Goal: Task Accomplishment & Management: Complete application form

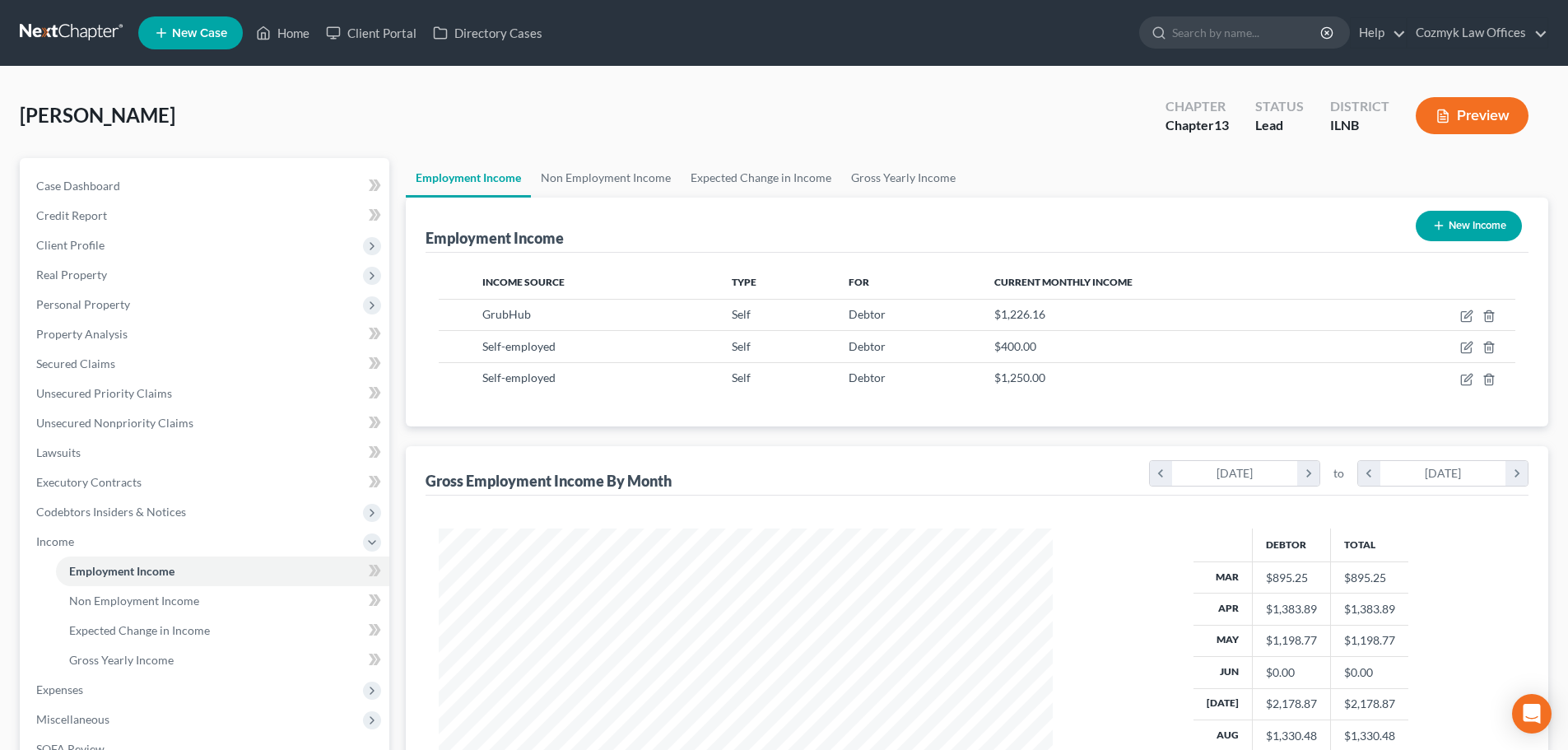
scroll to position [308, 647]
drag, startPoint x: 285, startPoint y: 35, endPoint x: 391, endPoint y: 156, distance: 160.9
click at [285, 34] on link "Home" at bounding box center [282, 33] width 70 height 30
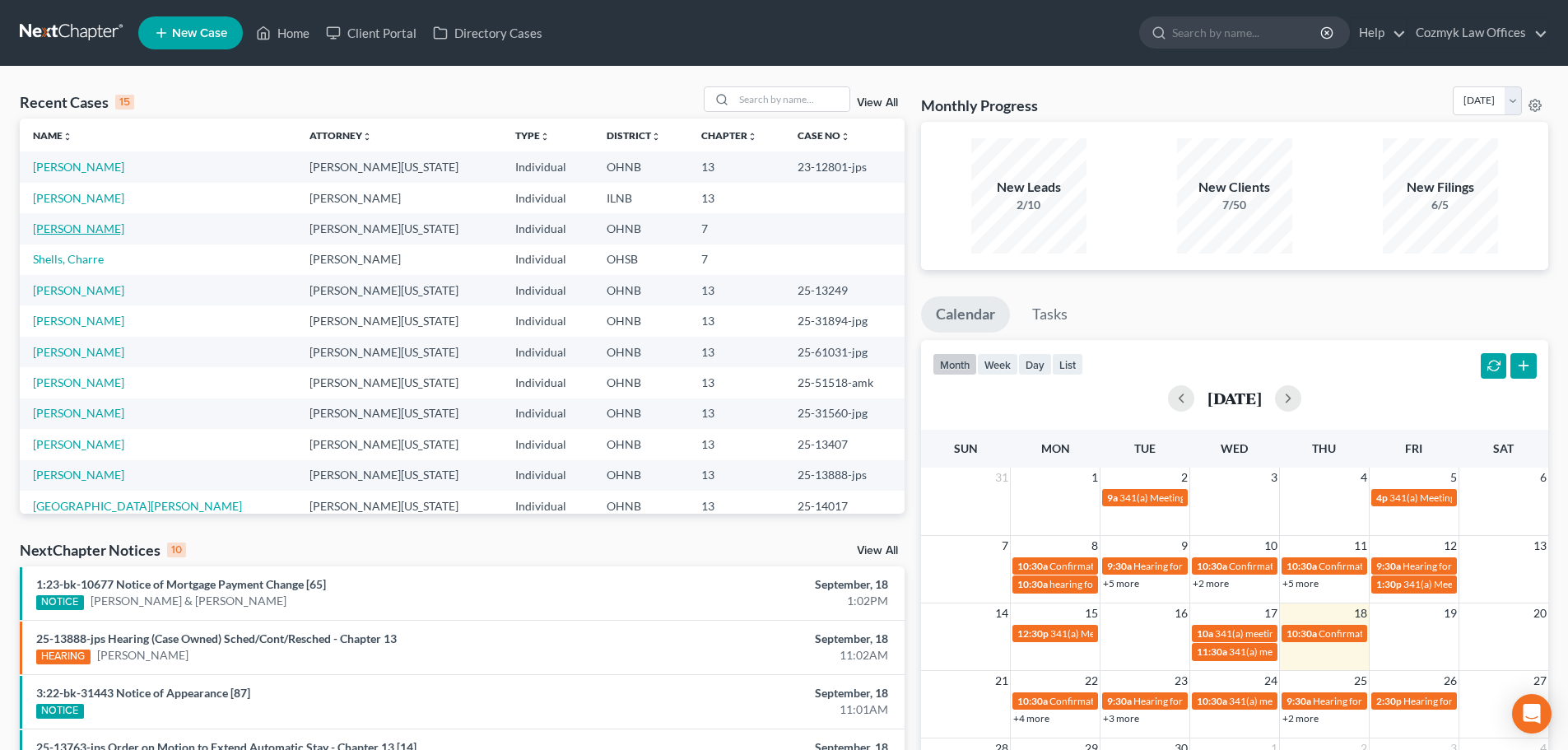
click at [85, 224] on link "[PERSON_NAME]" at bounding box center [78, 228] width 91 height 14
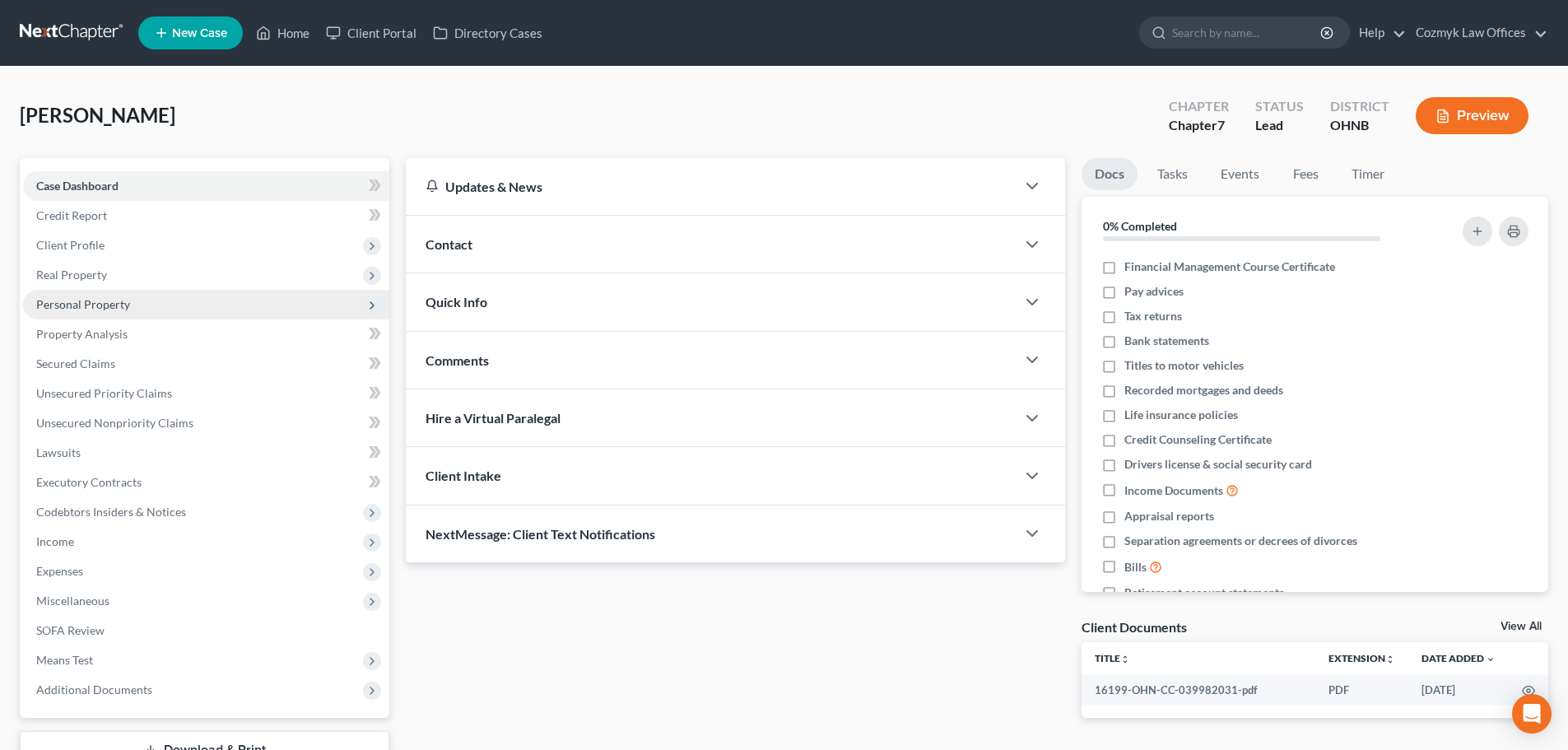
click at [120, 302] on span "Personal Property" at bounding box center [83, 304] width 94 height 14
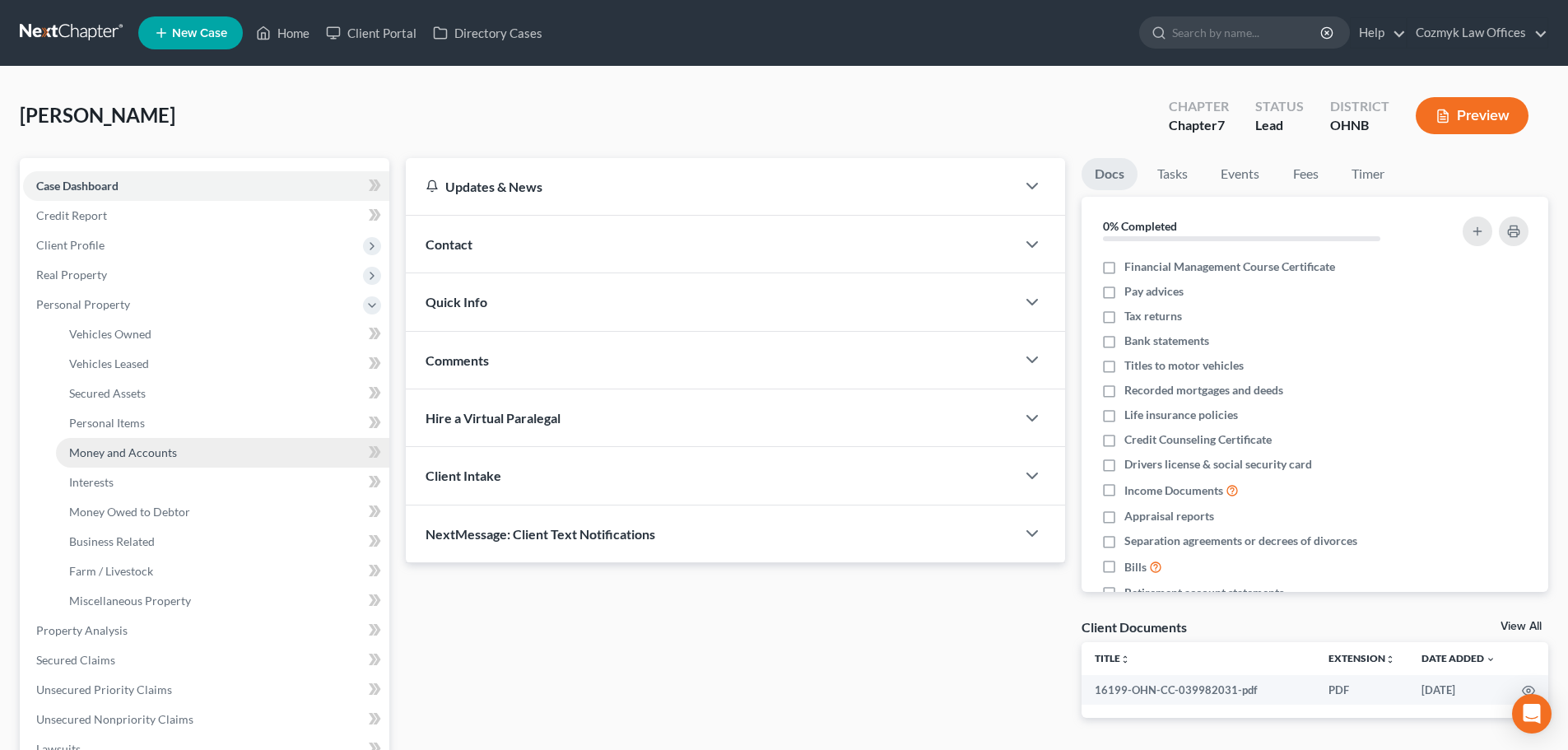
click at [130, 447] on span "Money and Accounts" at bounding box center [123, 452] width 108 height 14
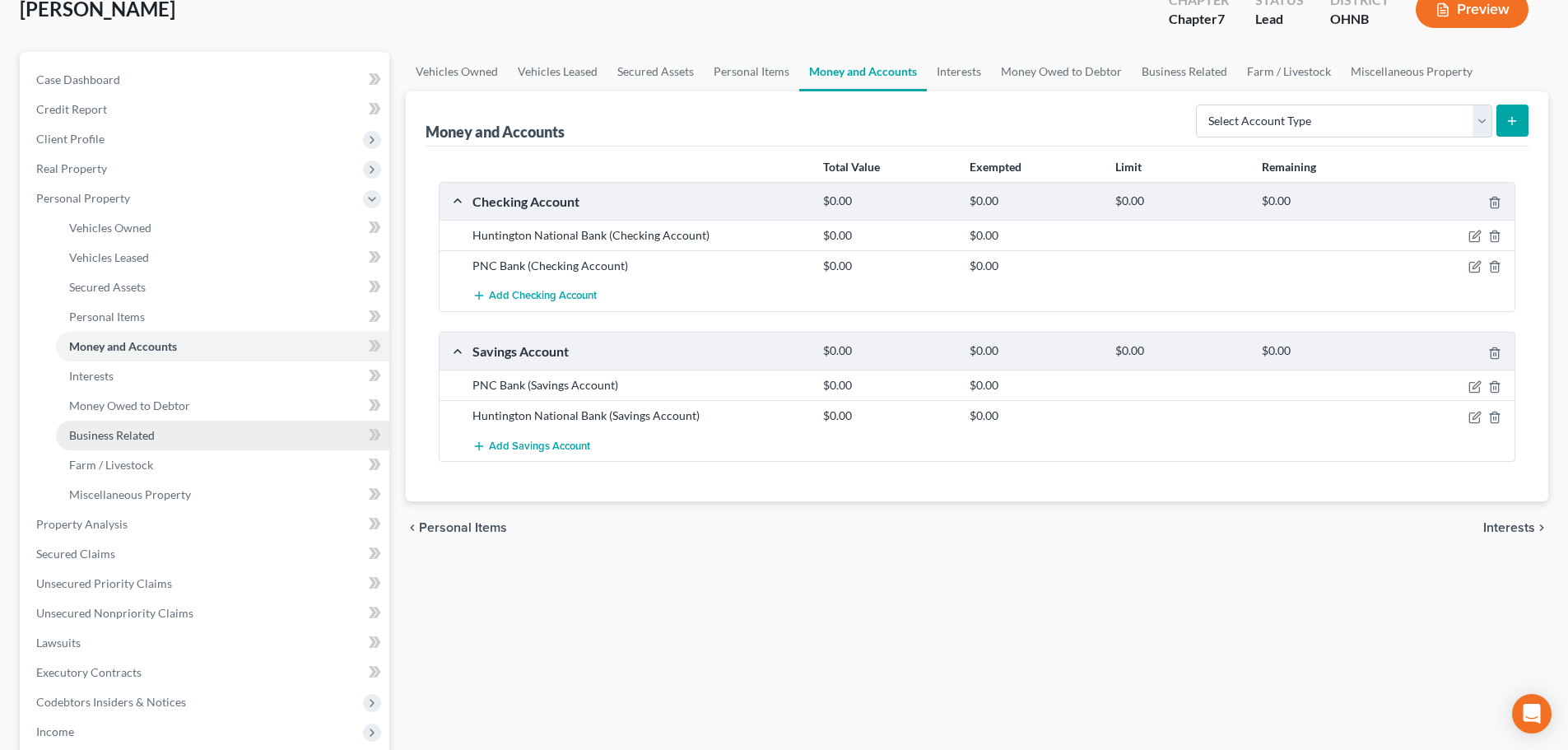
scroll to position [164, 0]
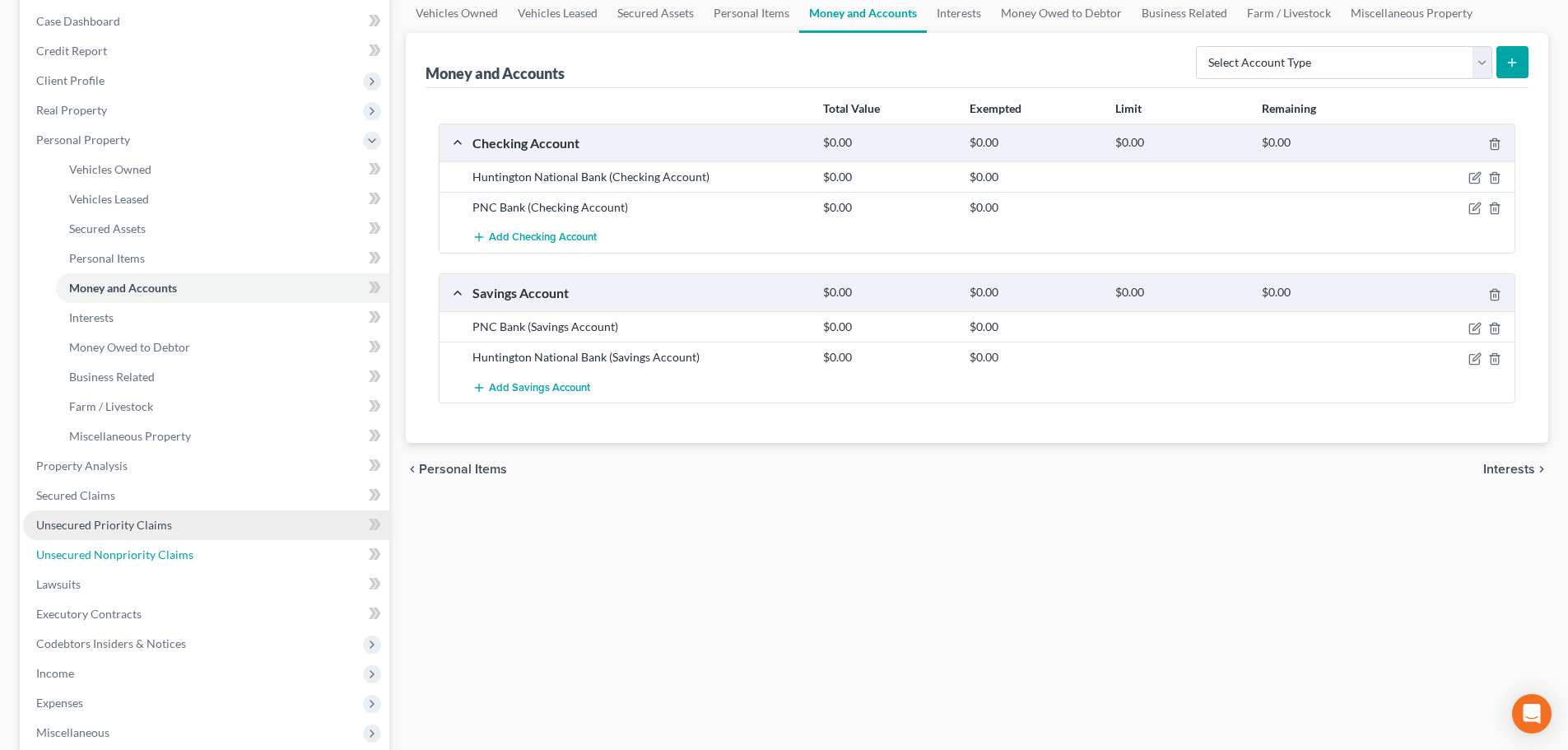
drag, startPoint x: 98, startPoint y: 549, endPoint x: 106, endPoint y: 531, distance: 19.7
click at [98, 549] on span "Unsecured Nonpriority Claims" at bounding box center [114, 554] width 157 height 14
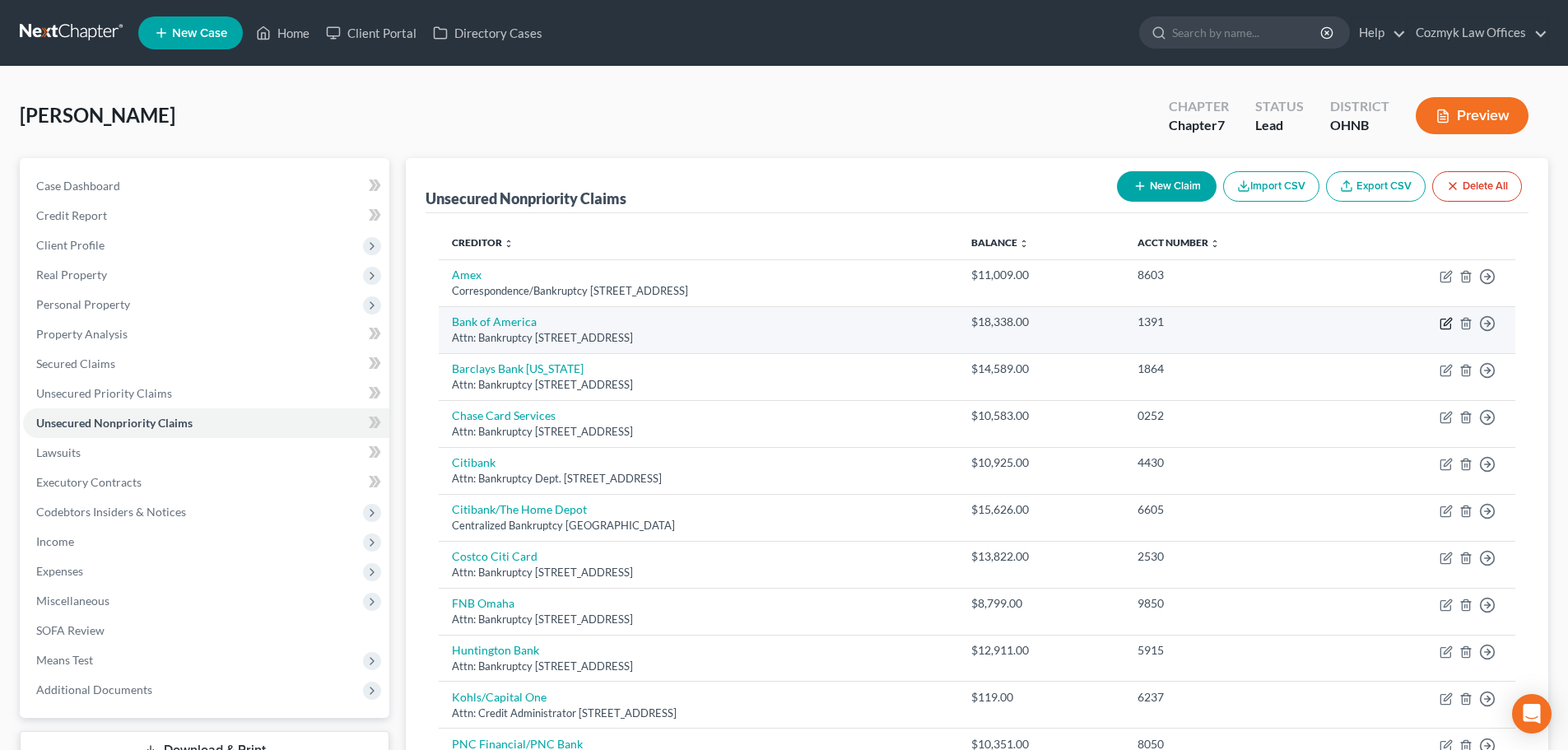
click at [1449, 322] on icon "button" at bounding box center [1447, 322] width 7 height 7
select select "7"
select select "2"
select select "0"
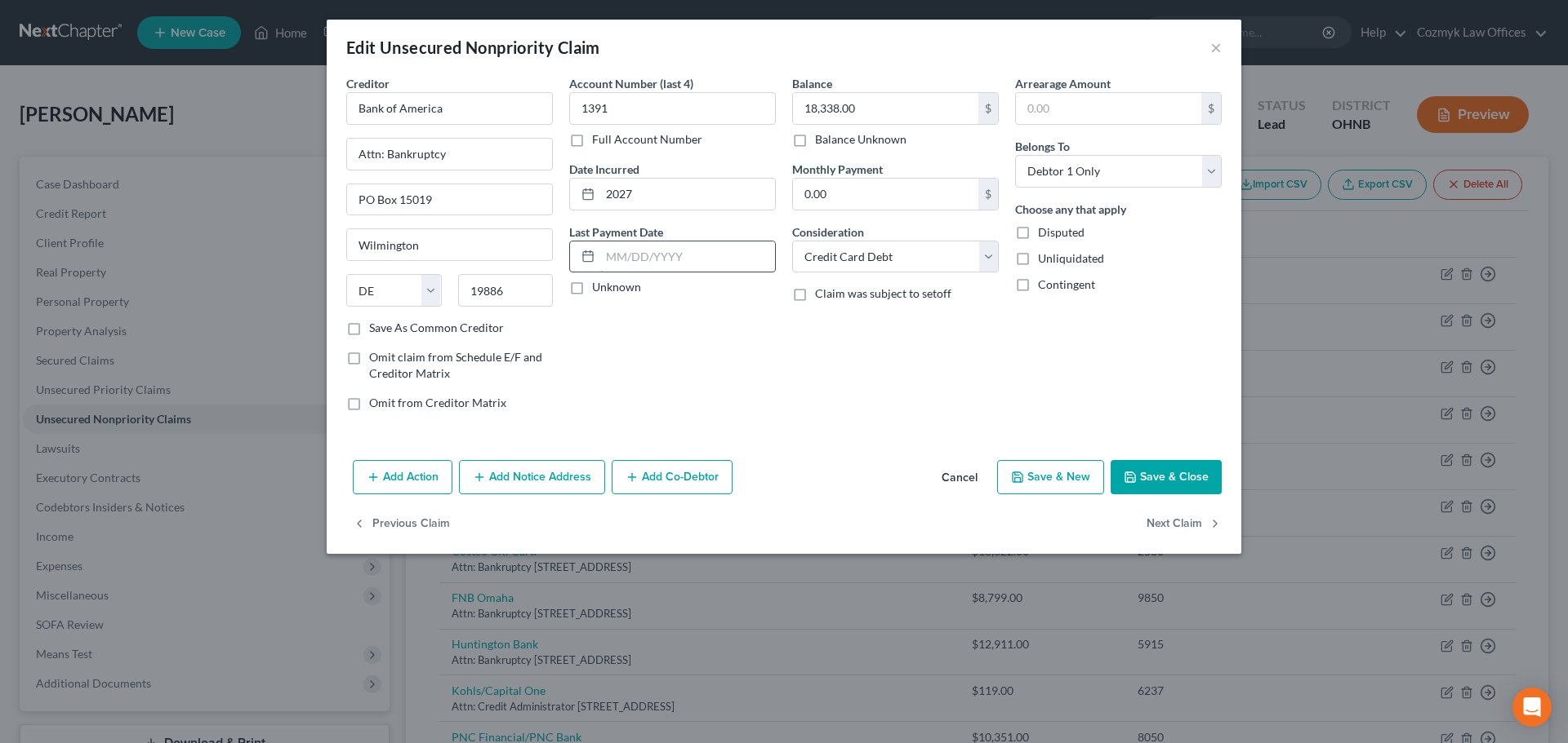
click at [673, 262] on input "text" at bounding box center [687, 257] width 175 height 31
click at [672, 308] on div "Account Number (last 4) 1391 Full Account Number Date Incurred 2027 Last Paymen…" at bounding box center [673, 250] width 223 height 349
click at [425, 475] on button "Add Action" at bounding box center [403, 477] width 99 height 34
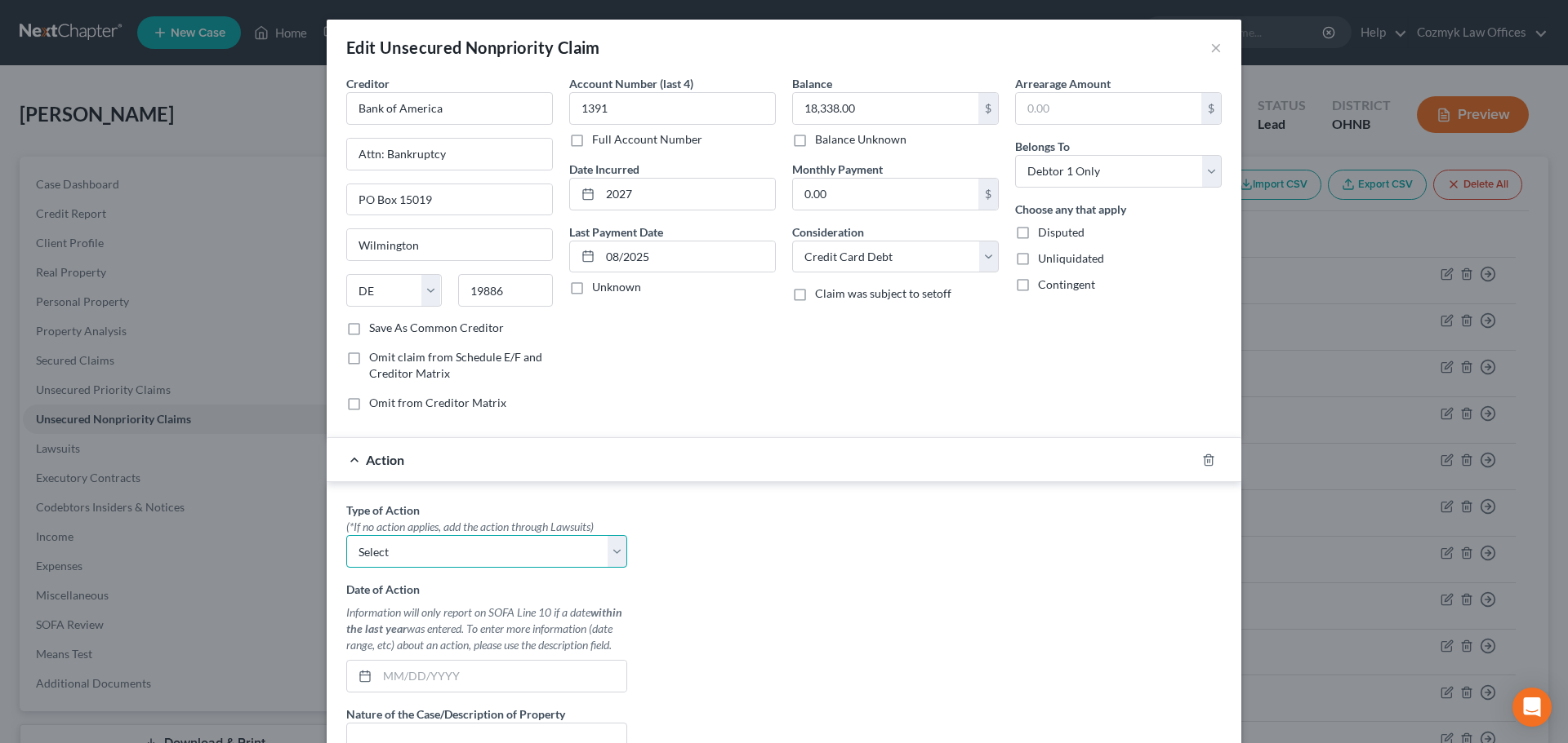
click at [471, 551] on select "Select Repossession Garnishment Foreclosure Personal Injury Attached, Seized, O…" at bounding box center [486, 551] width 281 height 32
drag, startPoint x: 471, startPoint y: 551, endPoint x: 673, endPoint y: 460, distance: 221.6
click at [471, 551] on select "Select Repossession Garnishment Foreclosure Personal Injury Attached, Seized, O…" at bounding box center [486, 551] width 281 height 32
click at [1202, 459] on icon "button" at bounding box center [1209, 460] width 13 height 13
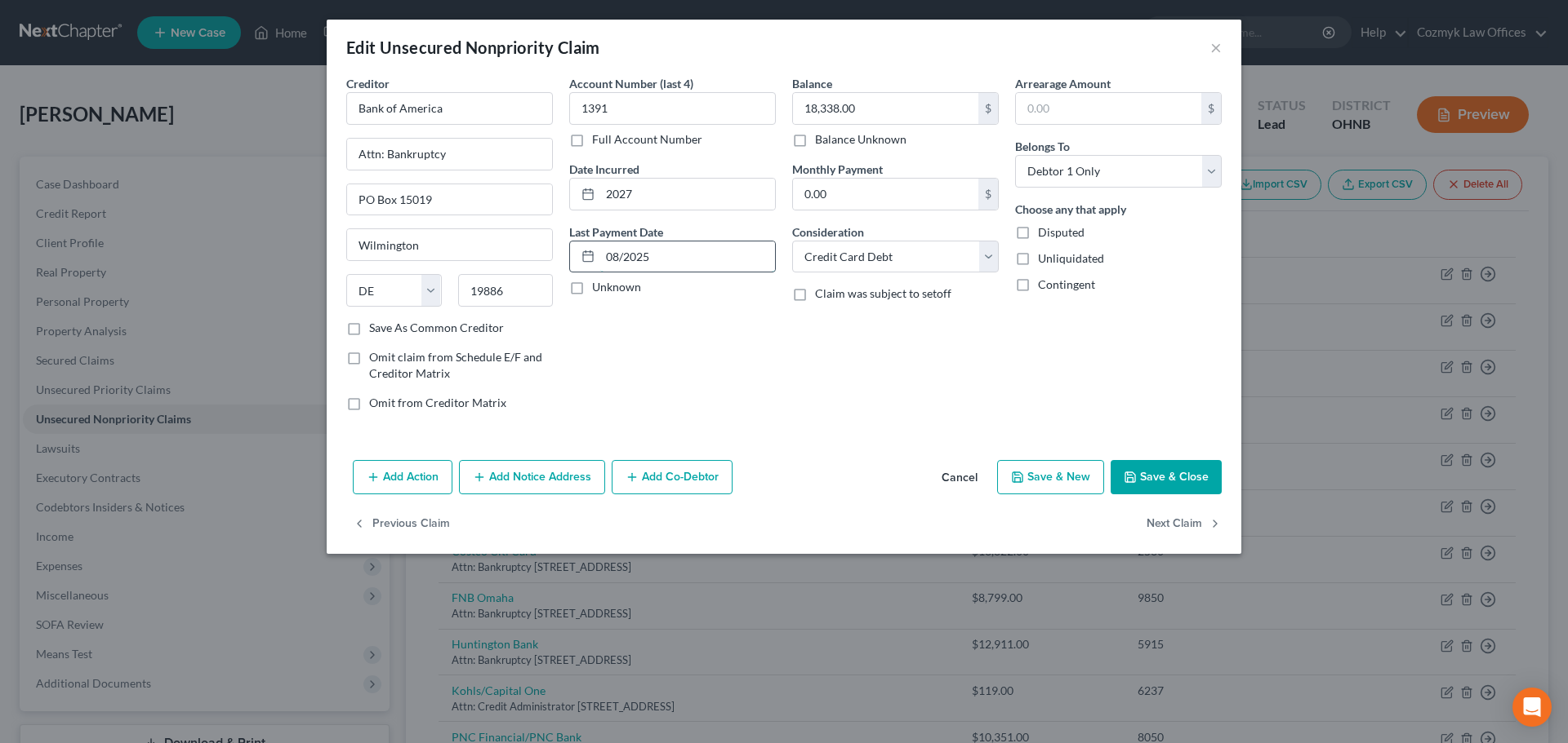
click at [625, 259] on input "08/2025" at bounding box center [687, 257] width 175 height 31
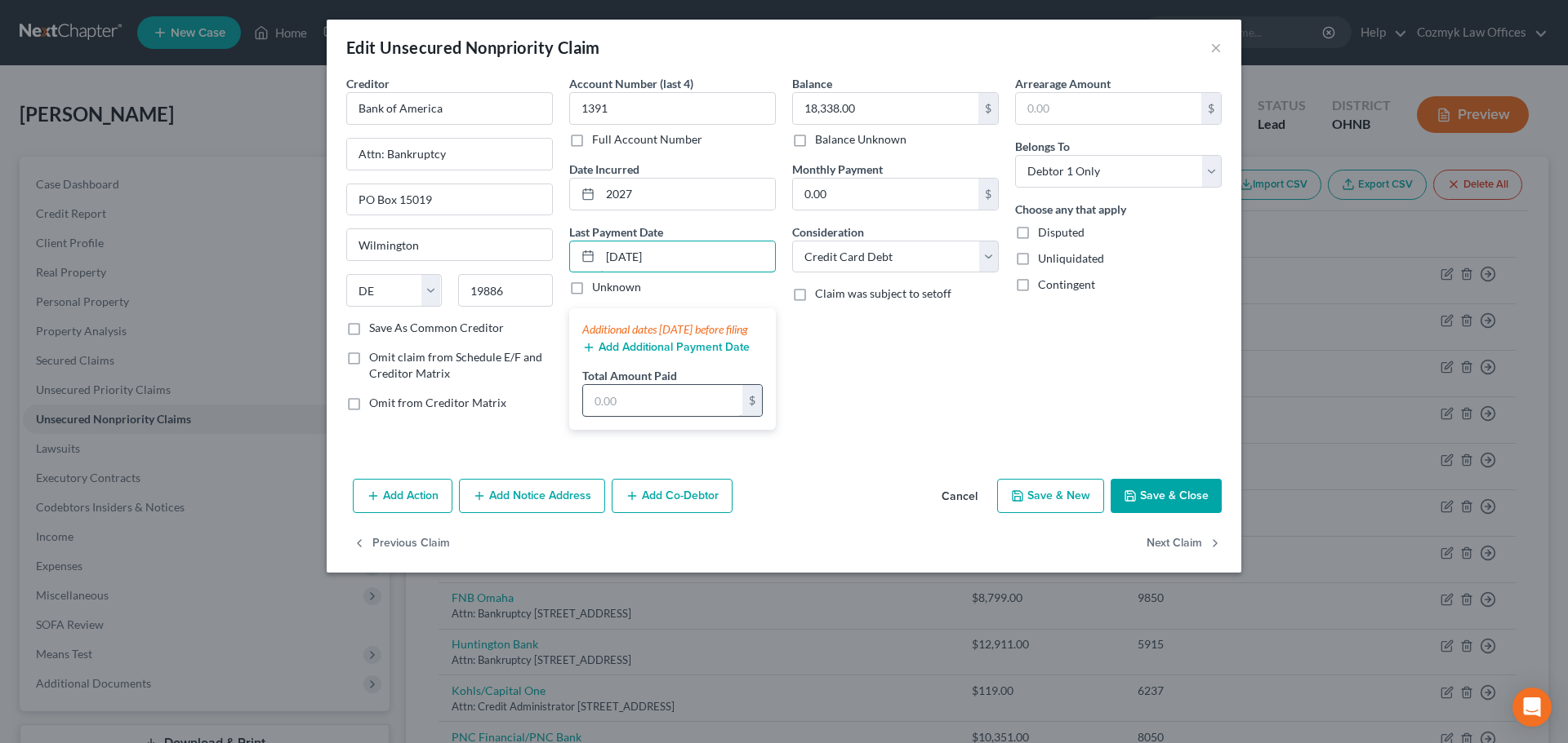
type input "[DATE]"
click at [635, 416] on input "text" at bounding box center [662, 401] width 159 height 31
type input "1,500"
click at [633, 255] on input "[DATE]" at bounding box center [687, 257] width 175 height 31
type input "[DATE]"
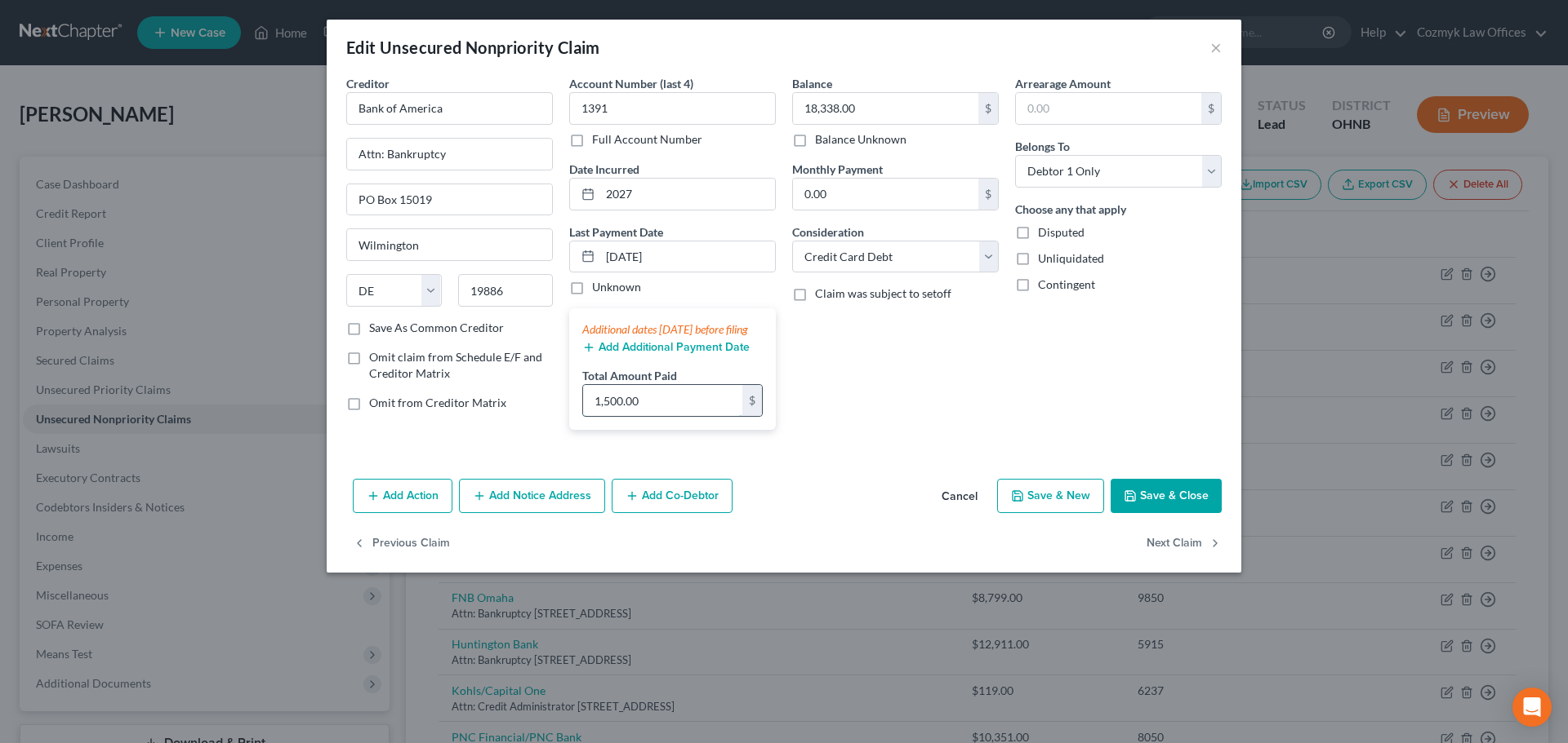
click at [646, 416] on input "1,500.00" at bounding box center [662, 401] width 159 height 31
type input "585"
click at [661, 354] on button "Add Additional Payment Date" at bounding box center [666, 347] width 168 height 13
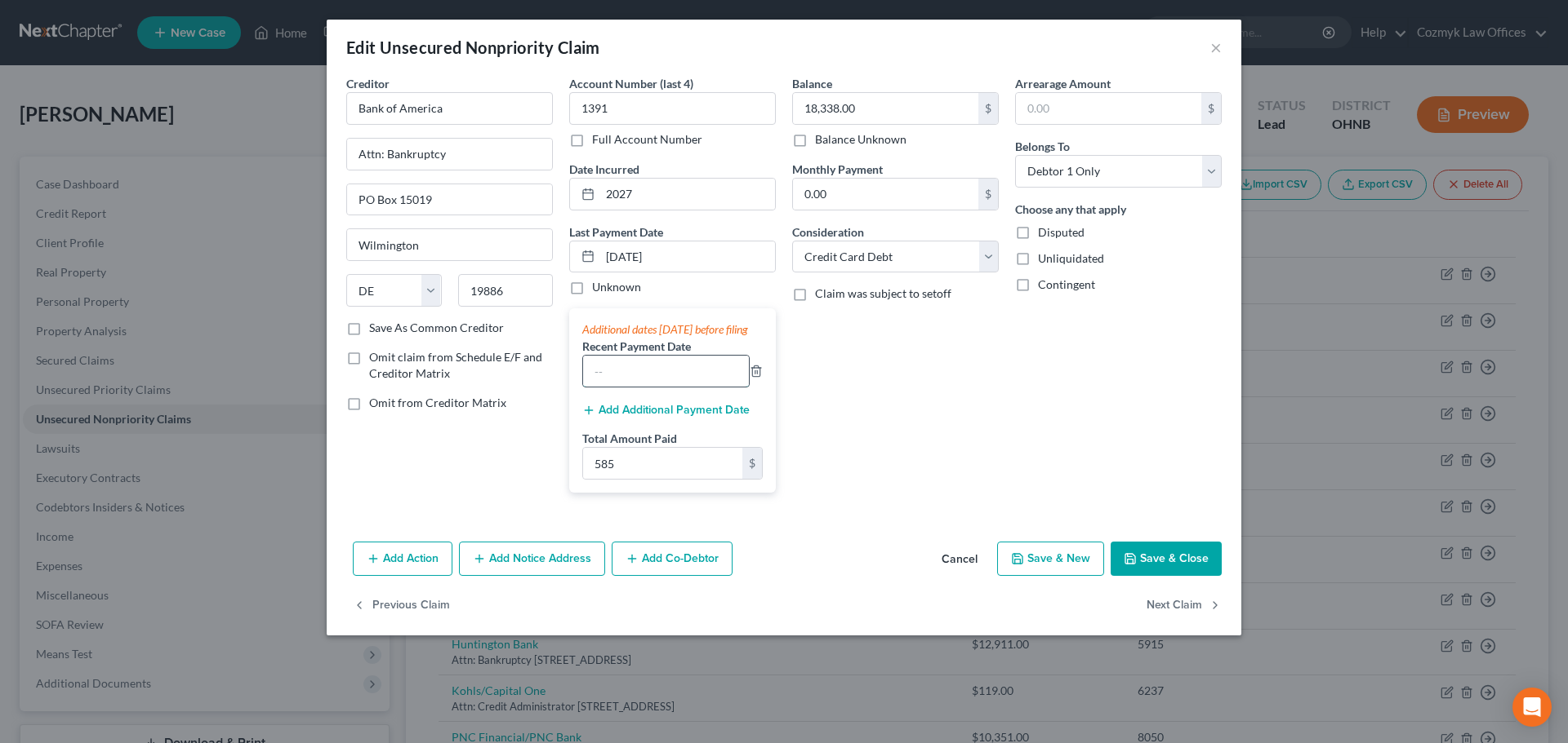
click at [633, 387] on input "text" at bounding box center [666, 371] width 166 height 31
type input "[DATE]"
click at [642, 417] on div "Add Additional Payment Date" at bounding box center [673, 409] width 181 height 17
click at [642, 417] on button "Add Additional Payment Date" at bounding box center [666, 411] width 168 height 13
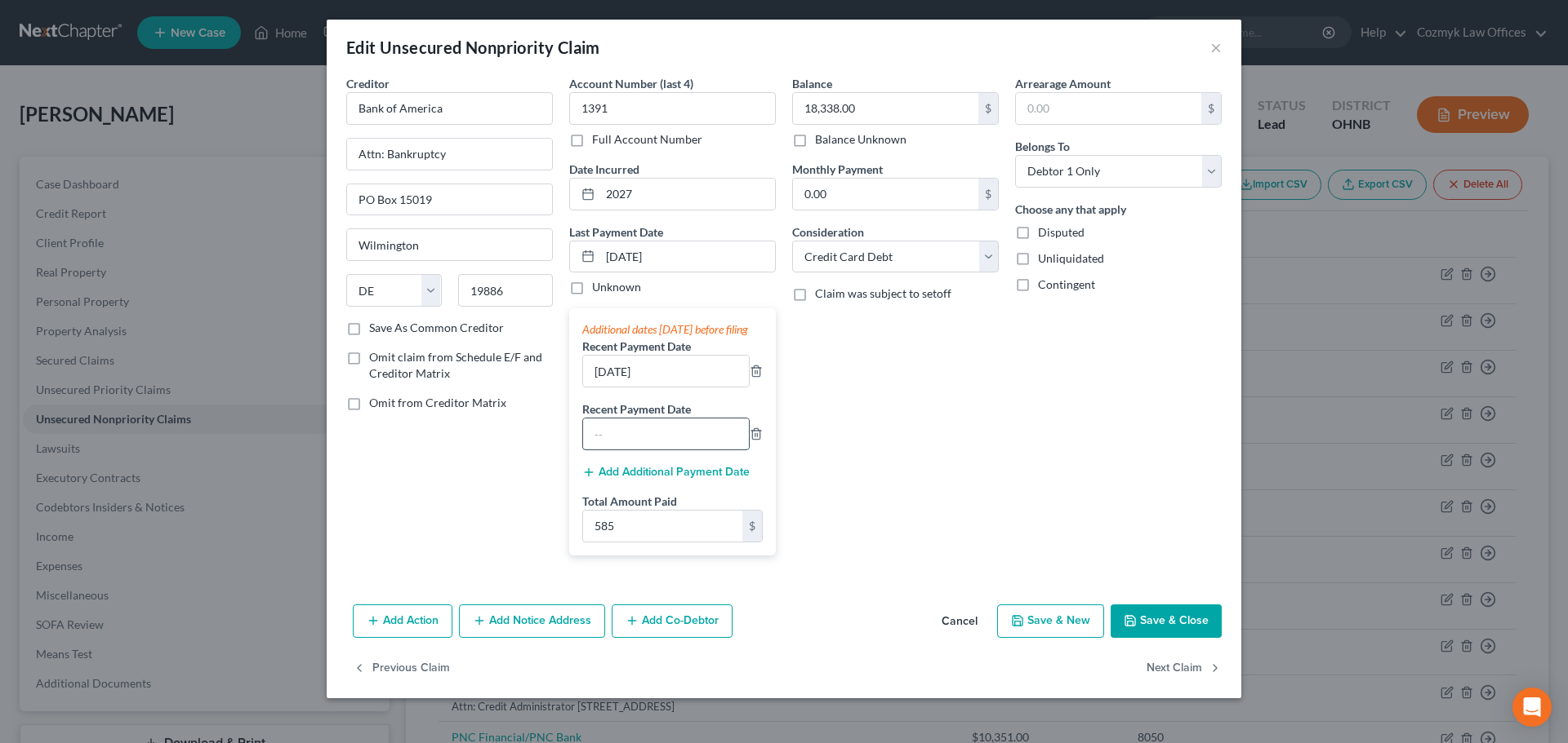
click at [629, 443] on input "text" at bounding box center [666, 435] width 166 height 31
type input "[DATE]"
click at [1145, 639] on button "Save & Close" at bounding box center [1165, 621] width 111 height 34
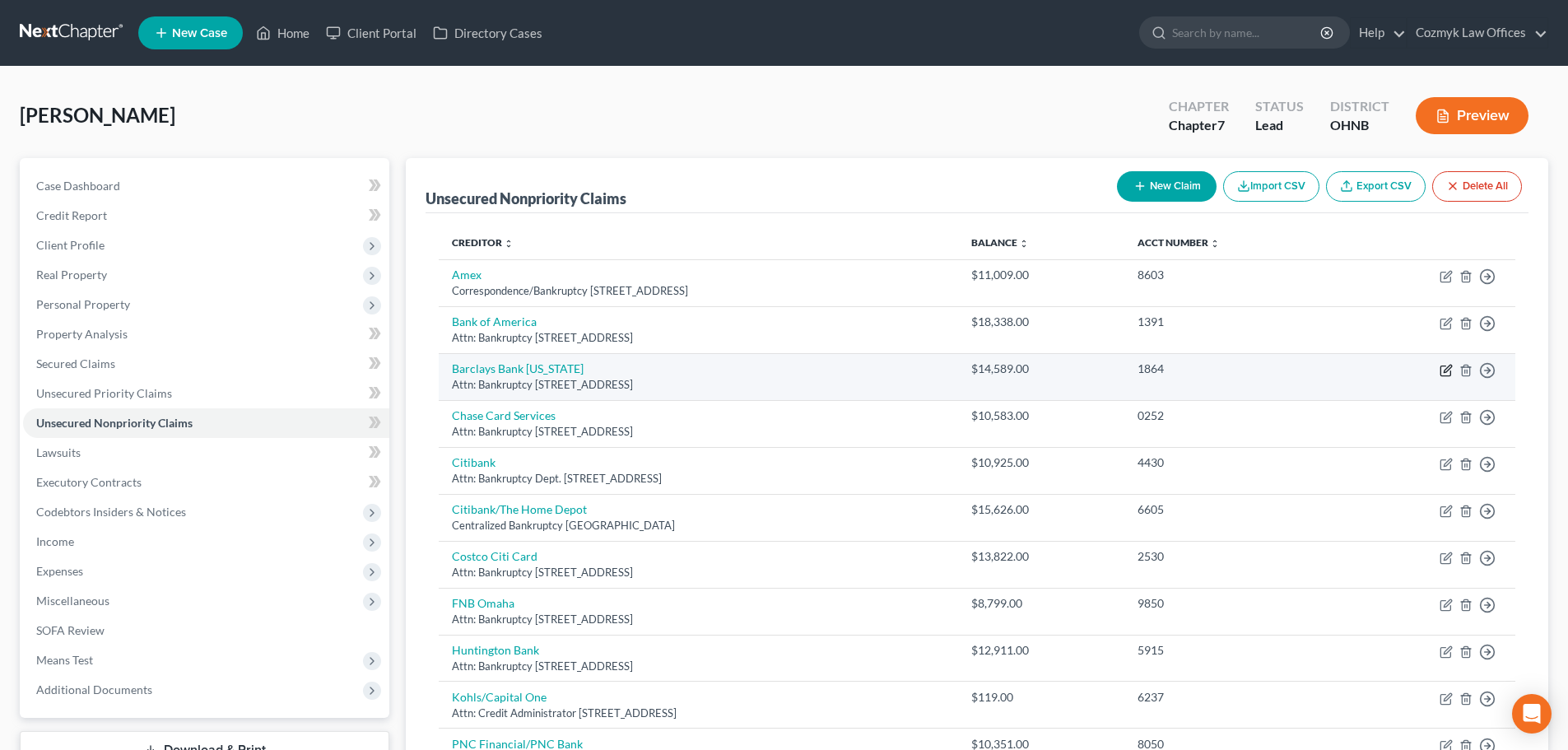
click at [1444, 372] on icon "button" at bounding box center [1447, 369] width 7 height 7
select select "7"
select select "2"
select select "0"
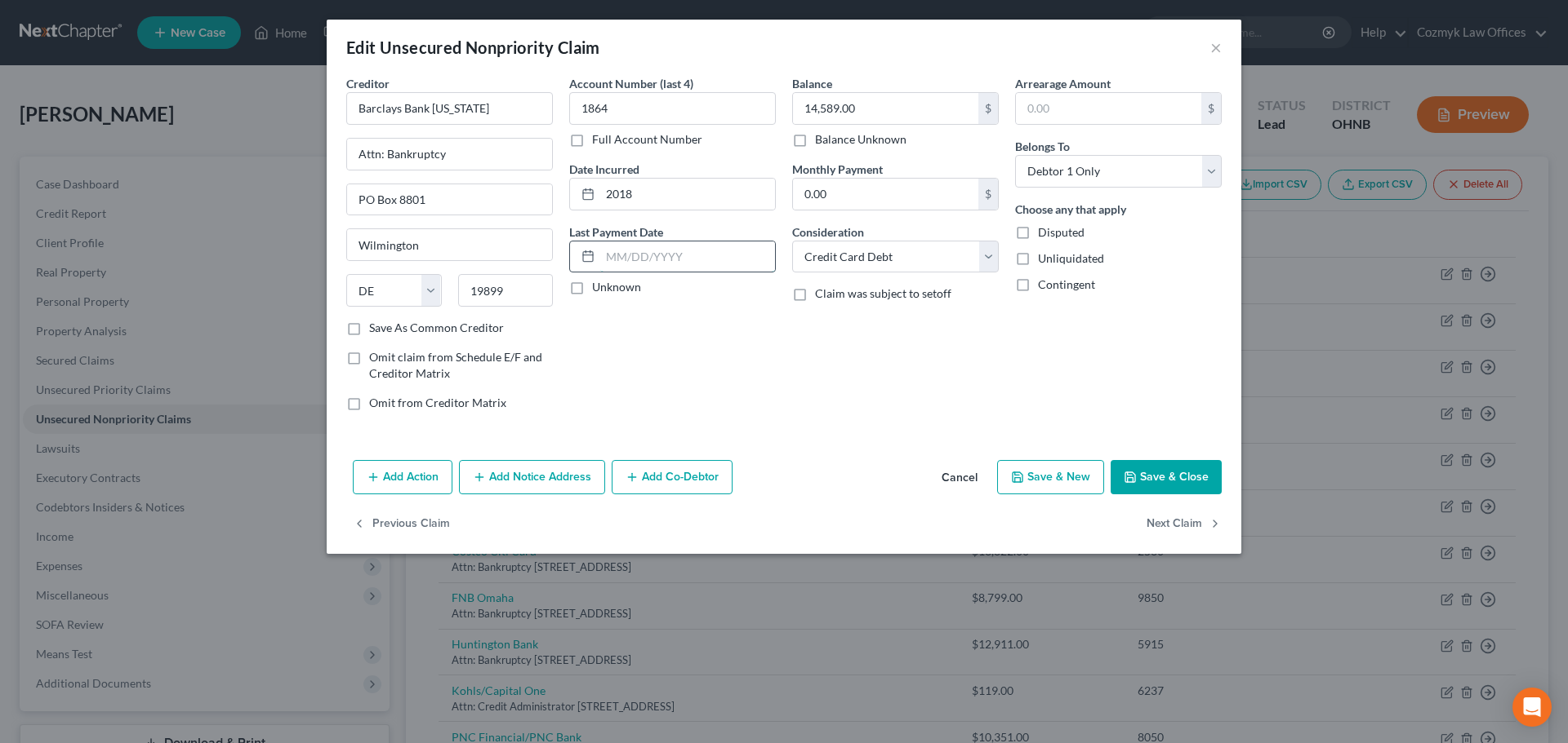
click at [630, 252] on input "text" at bounding box center [687, 257] width 175 height 31
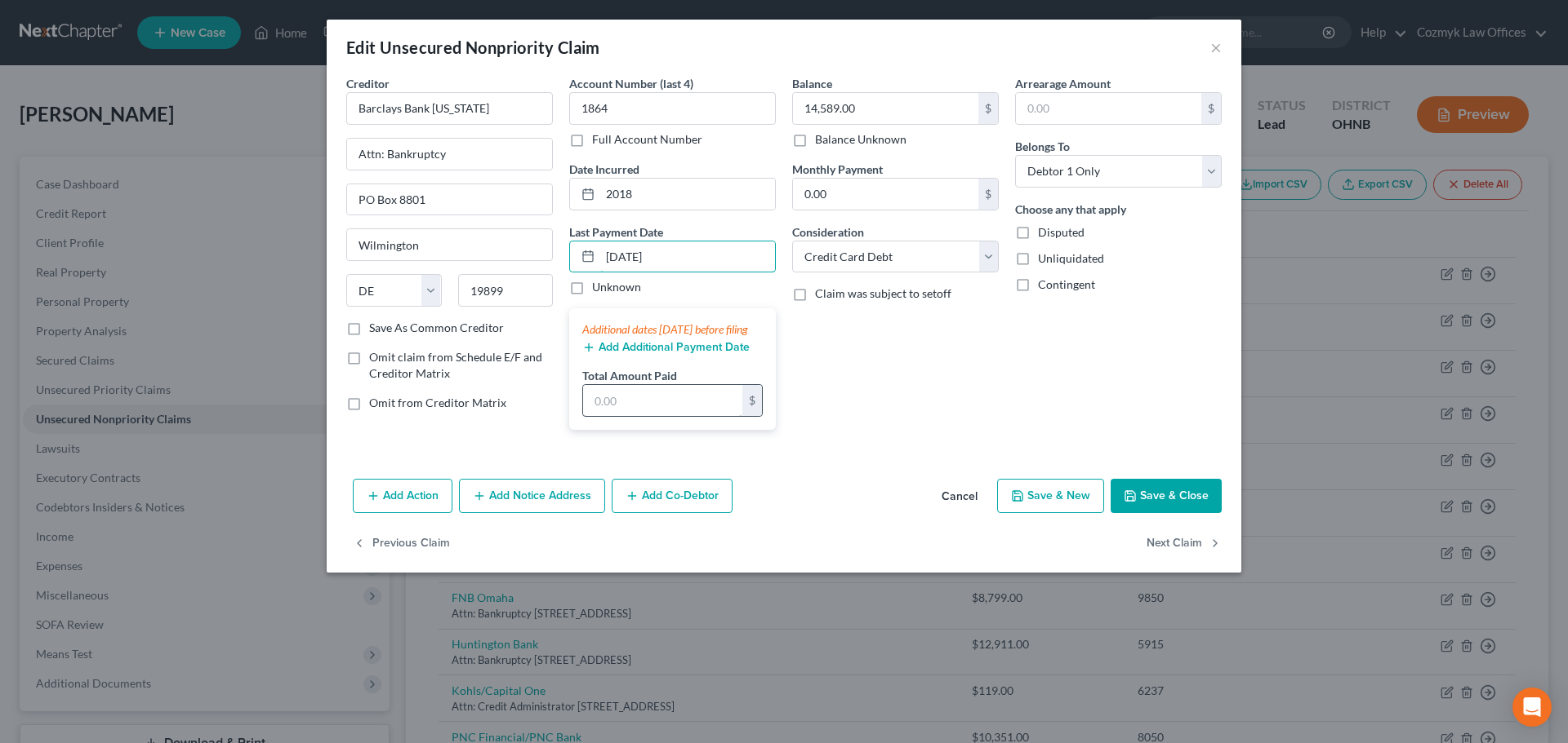
type input "[DATE]"
drag, startPoint x: 630, startPoint y: 407, endPoint x: 629, endPoint y: 395, distance: 12.0
click at [630, 407] on input "text" at bounding box center [662, 401] width 159 height 31
type input "520"
click at [622, 354] on button "Add Additional Payment Date" at bounding box center [666, 347] width 168 height 13
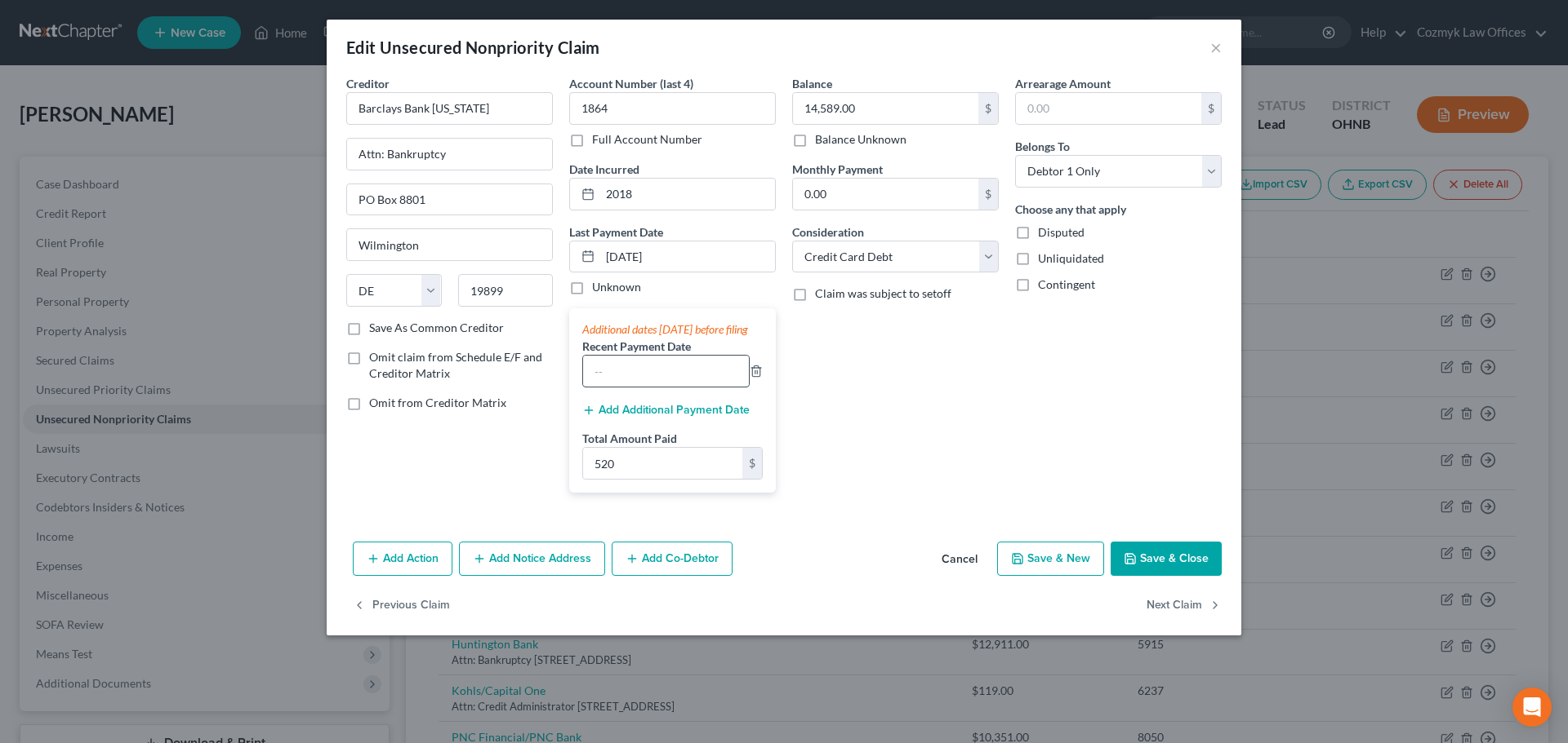
click at [619, 377] on input "text" at bounding box center [666, 371] width 166 height 31
type input "[DATE]"
click at [604, 417] on button "Add Additional Payment Date" at bounding box center [666, 411] width 168 height 13
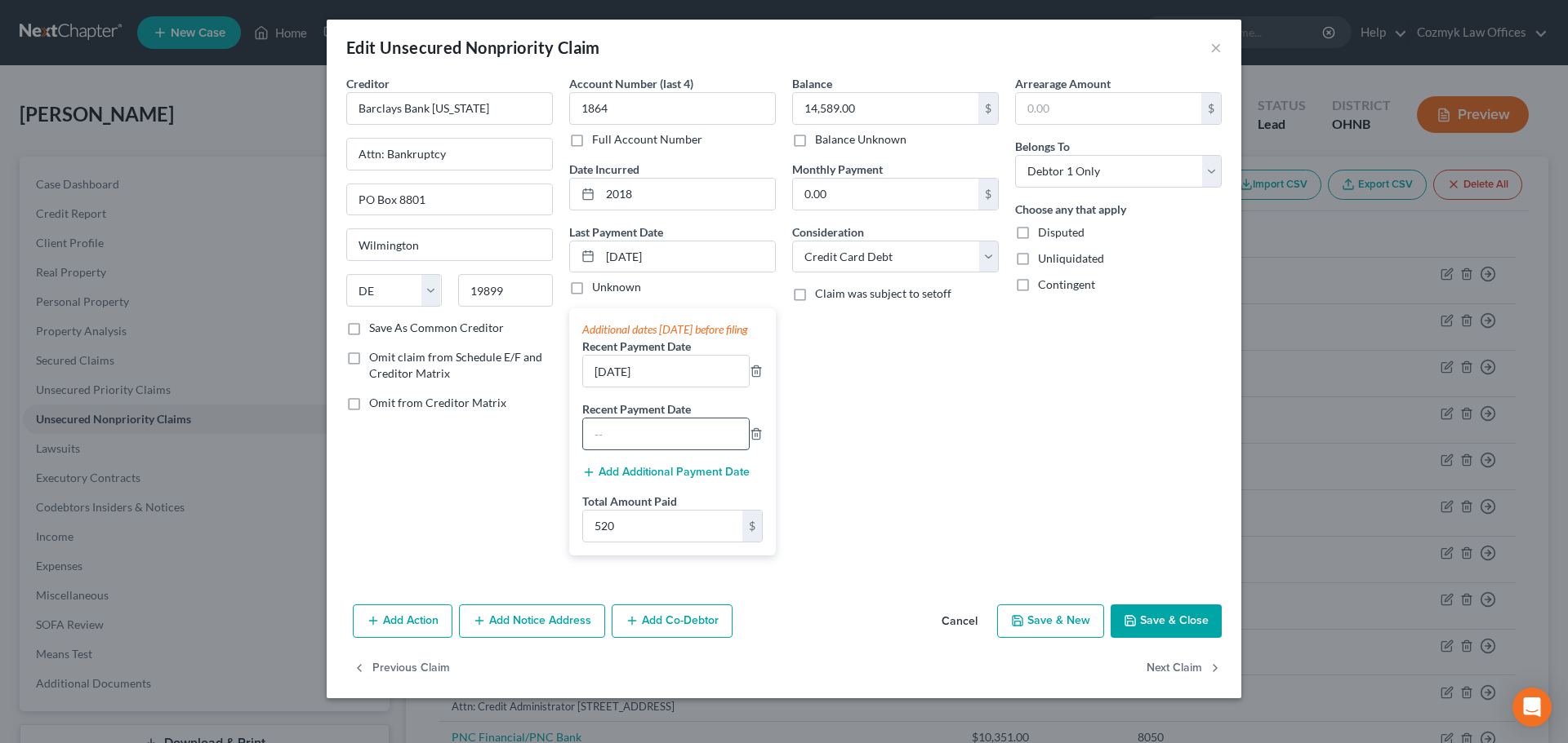
click at [613, 449] on input "text" at bounding box center [666, 435] width 166 height 31
type input "[DATE]"
drag, startPoint x: 1144, startPoint y: 634, endPoint x: 47, endPoint y: 359, distance: 1130.9
click at [1144, 634] on button "Save & Close" at bounding box center [1165, 621] width 111 height 34
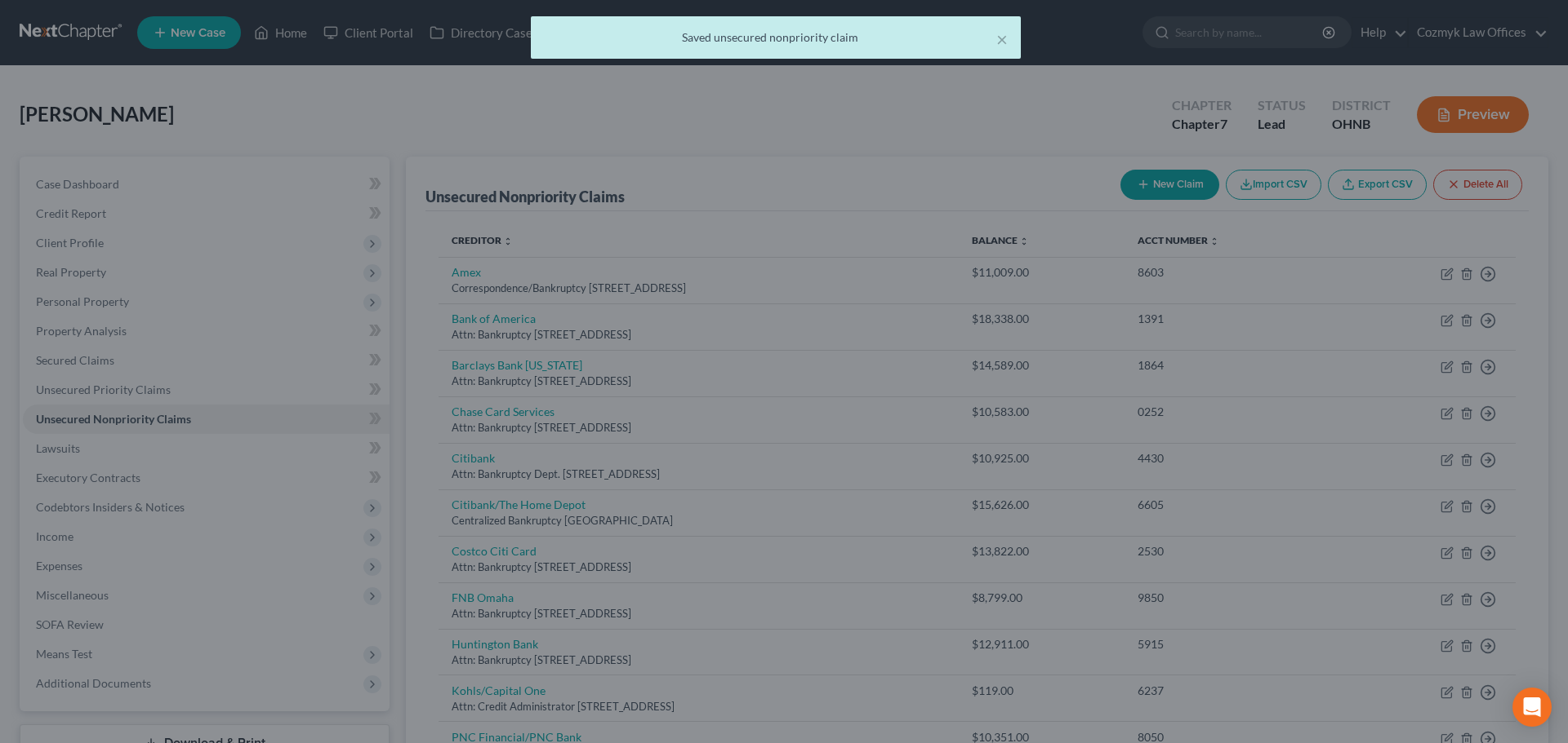
type input "0"
type input "520.00"
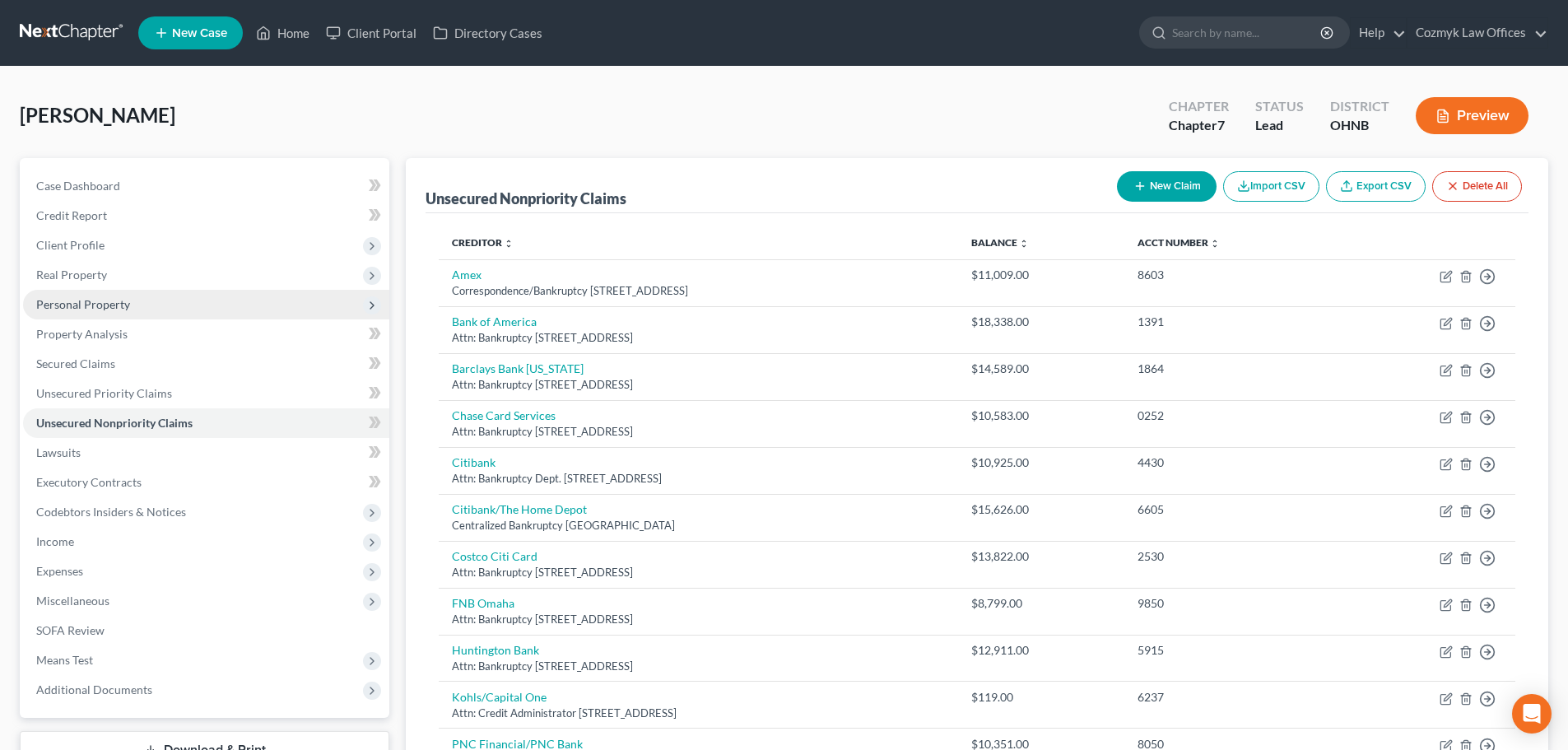
click at [124, 300] on span "Personal Property" at bounding box center [83, 304] width 94 height 14
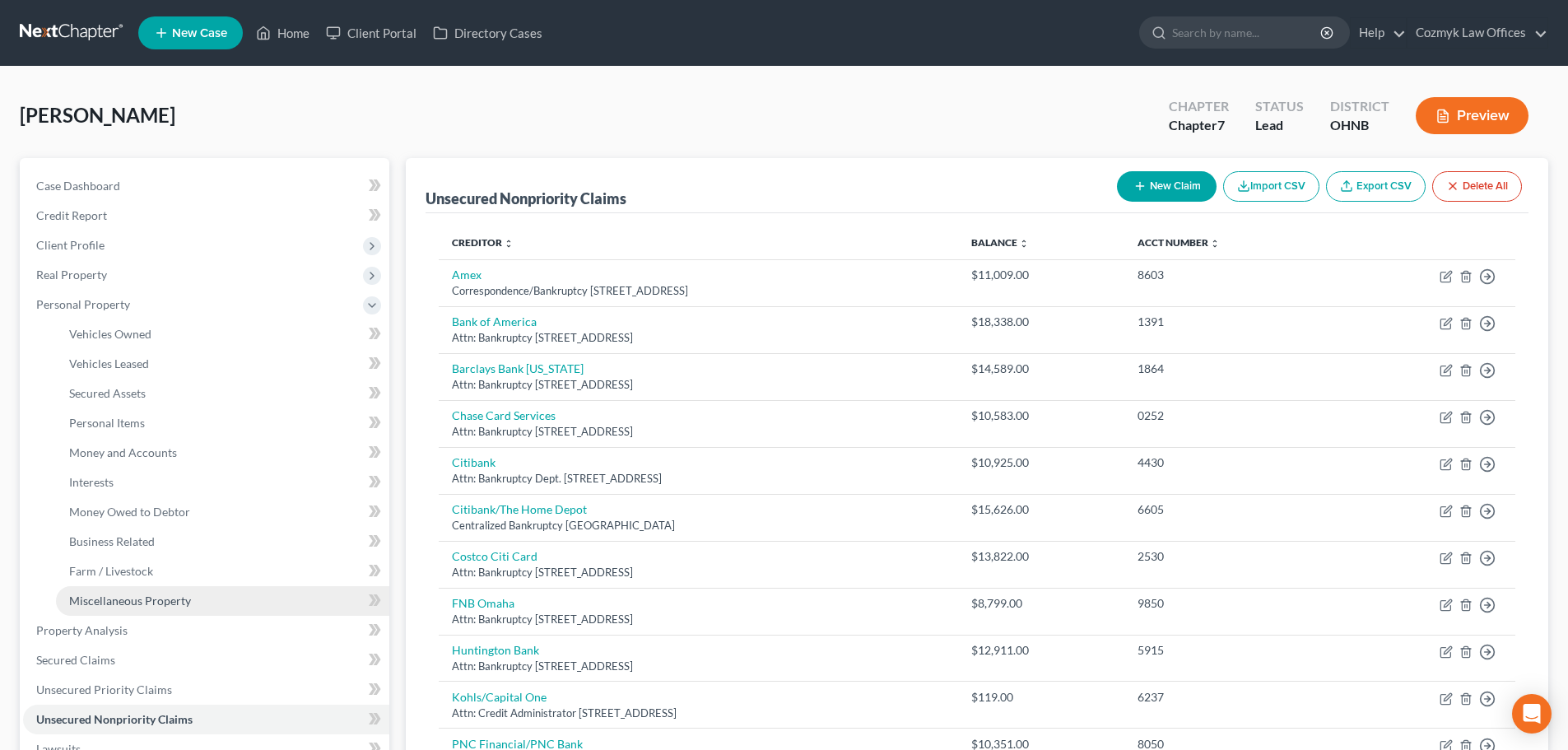
click at [156, 607] on span "Miscellaneous Property" at bounding box center [129, 600] width 122 height 14
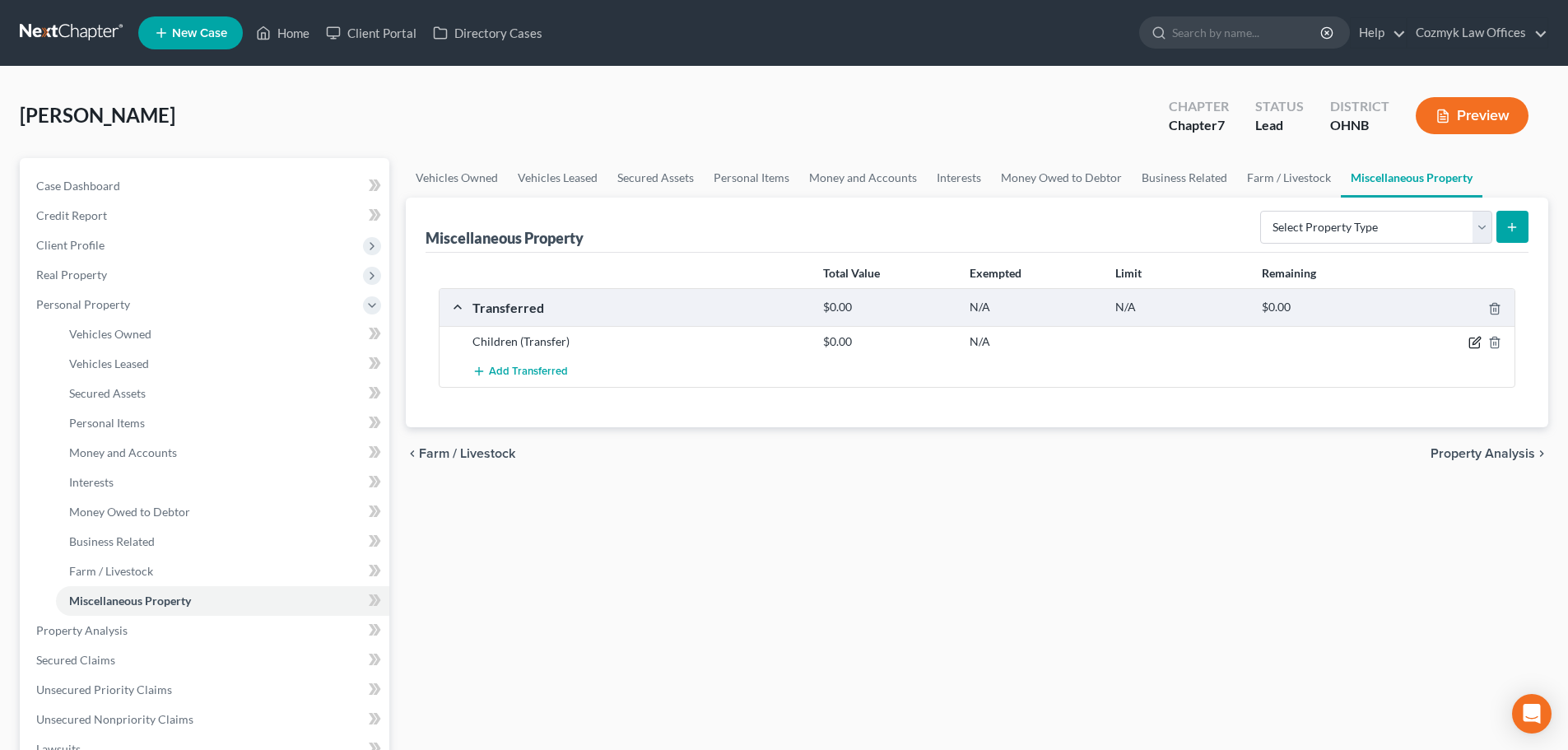
click at [1475, 338] on icon "button" at bounding box center [1475, 343] width 13 height 13
select select "Ordinary ([DATE])"
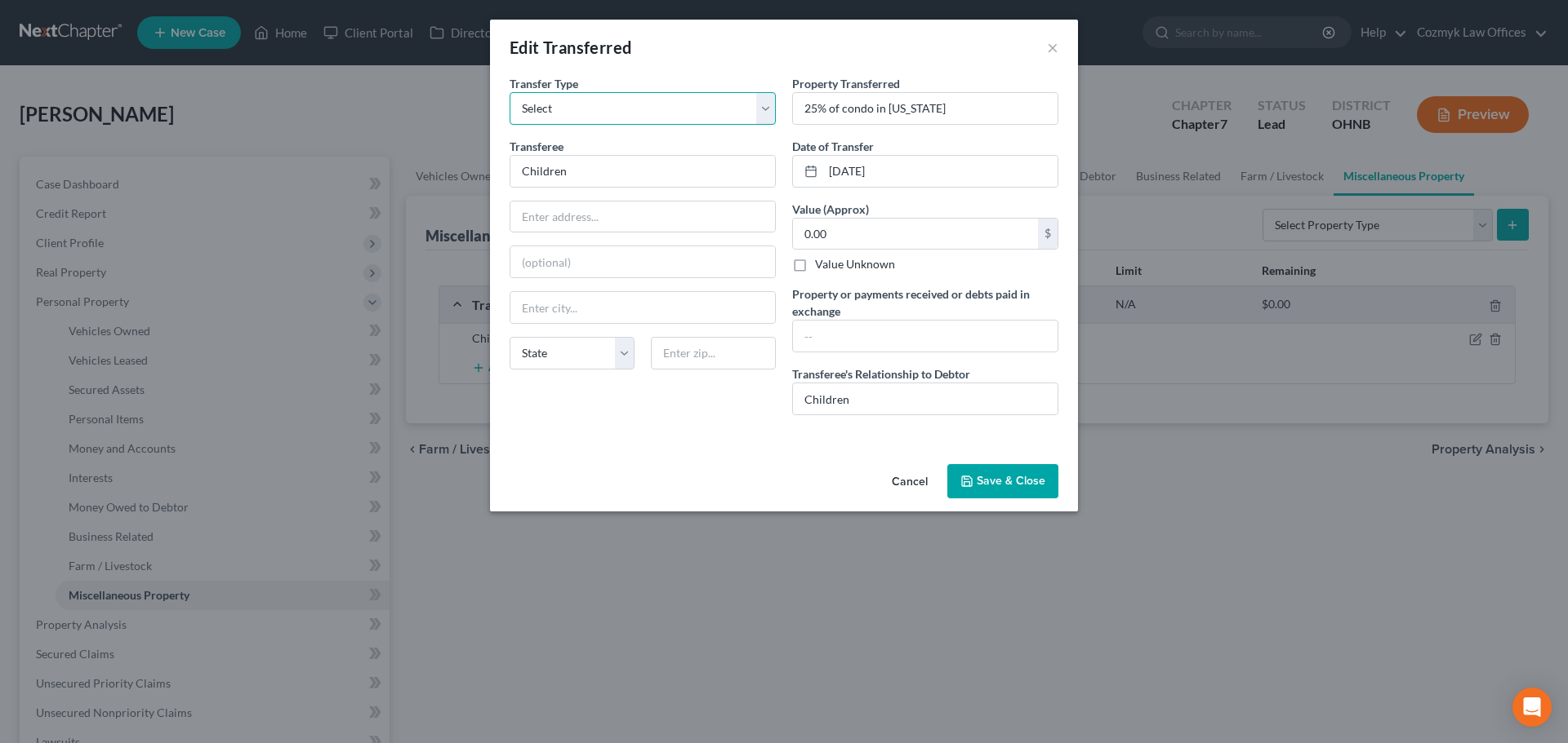
click at [722, 110] on select "Select Ordinary ([DATE]) [DATE]" at bounding box center [642, 108] width 266 height 32
click at [911, 473] on button "Cancel" at bounding box center [909, 482] width 62 height 32
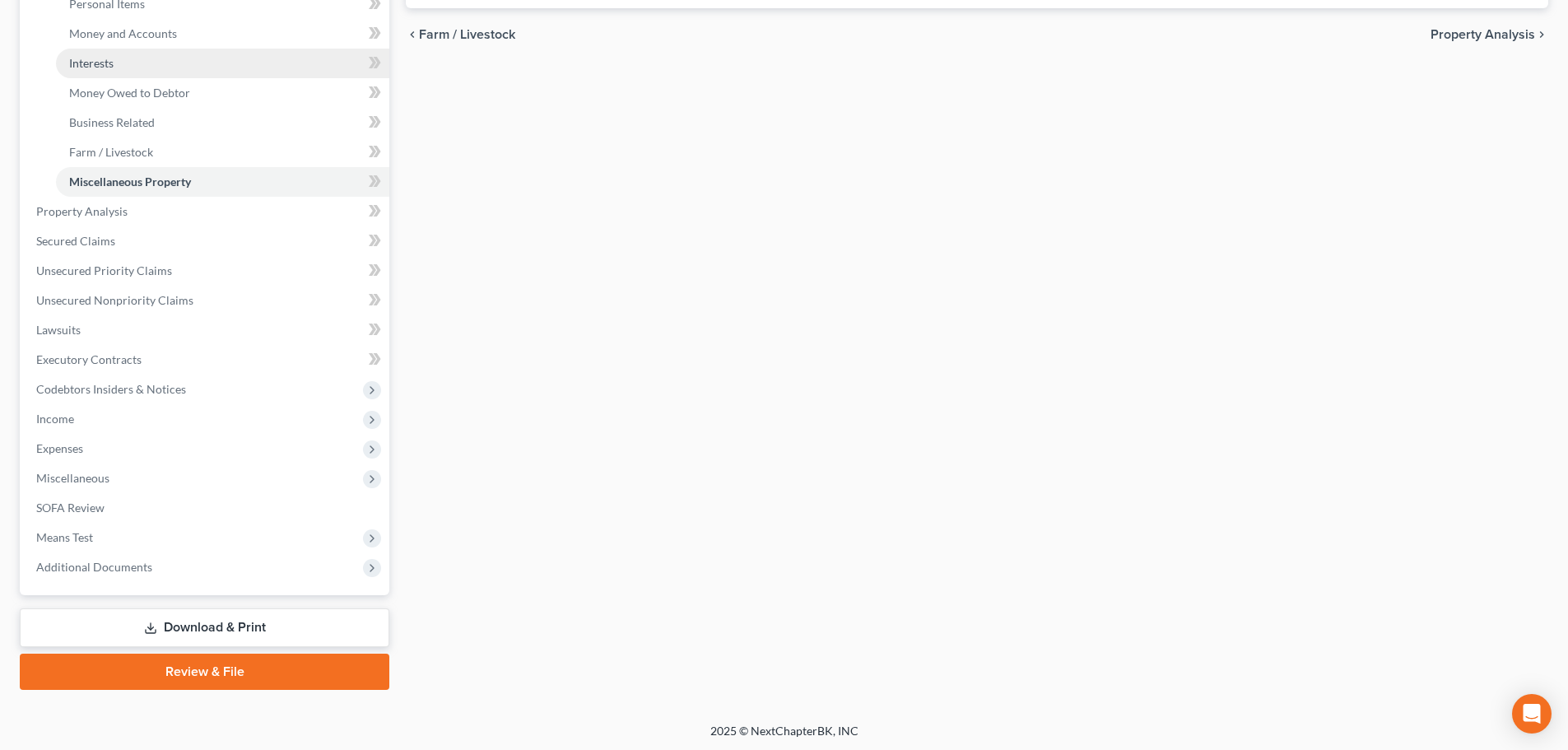
scroll to position [422, 0]
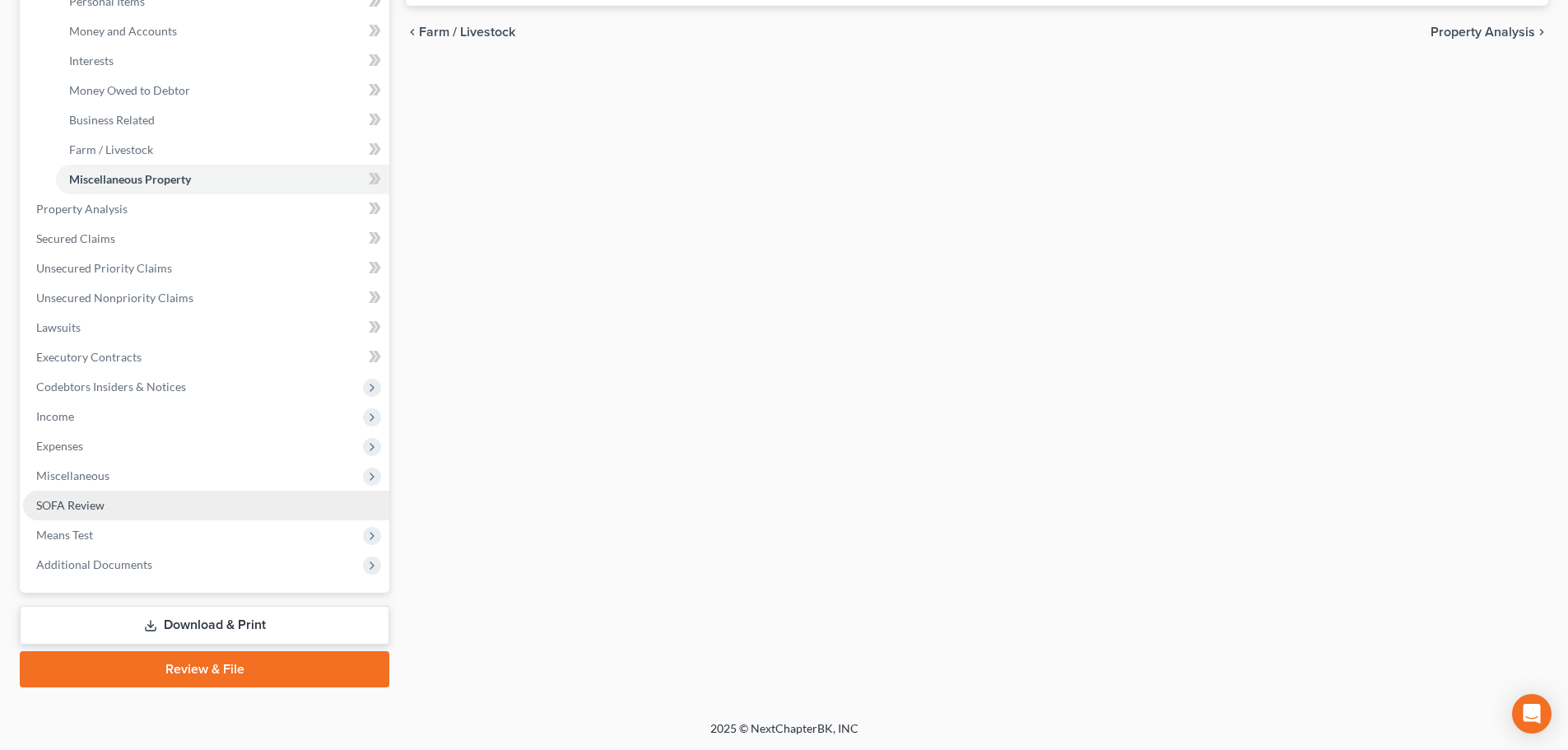
click at [169, 505] on link "SOFA Review" at bounding box center [206, 506] width 366 height 30
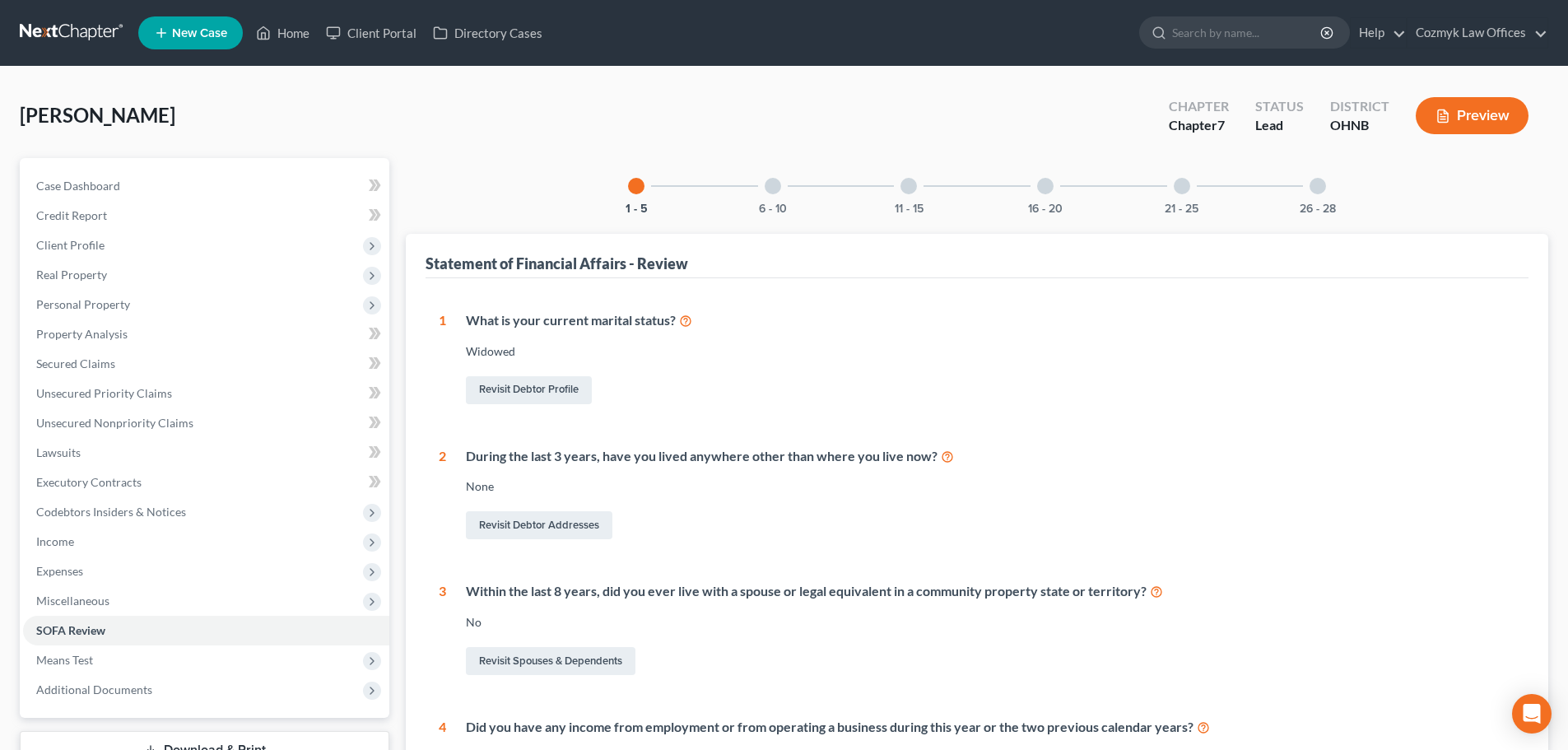
click at [770, 192] on div at bounding box center [773, 186] width 17 height 17
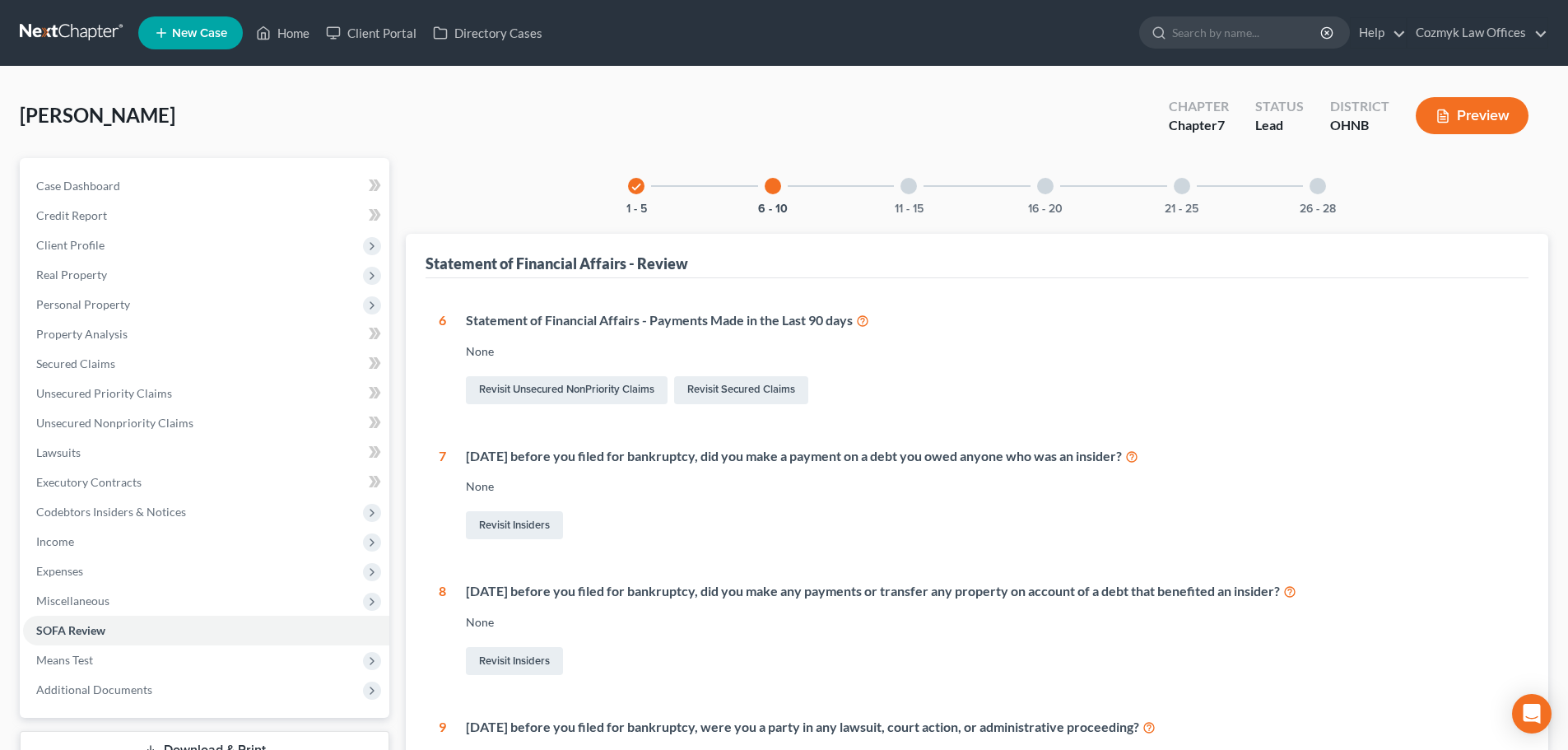
drag, startPoint x: 908, startPoint y: 186, endPoint x: 844, endPoint y: 290, distance: 122.1
click at [908, 186] on div at bounding box center [909, 186] width 17 height 17
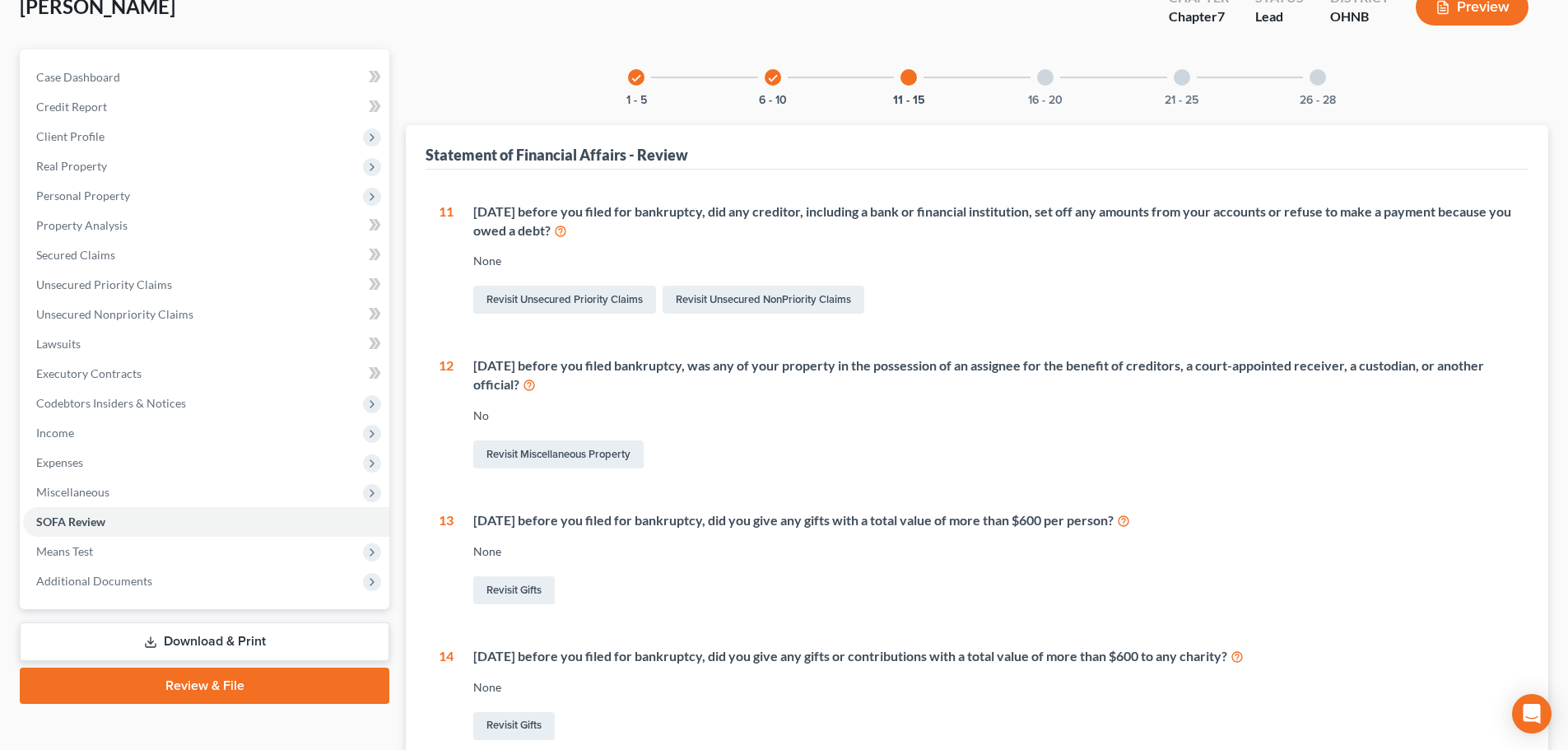
scroll to position [164, 0]
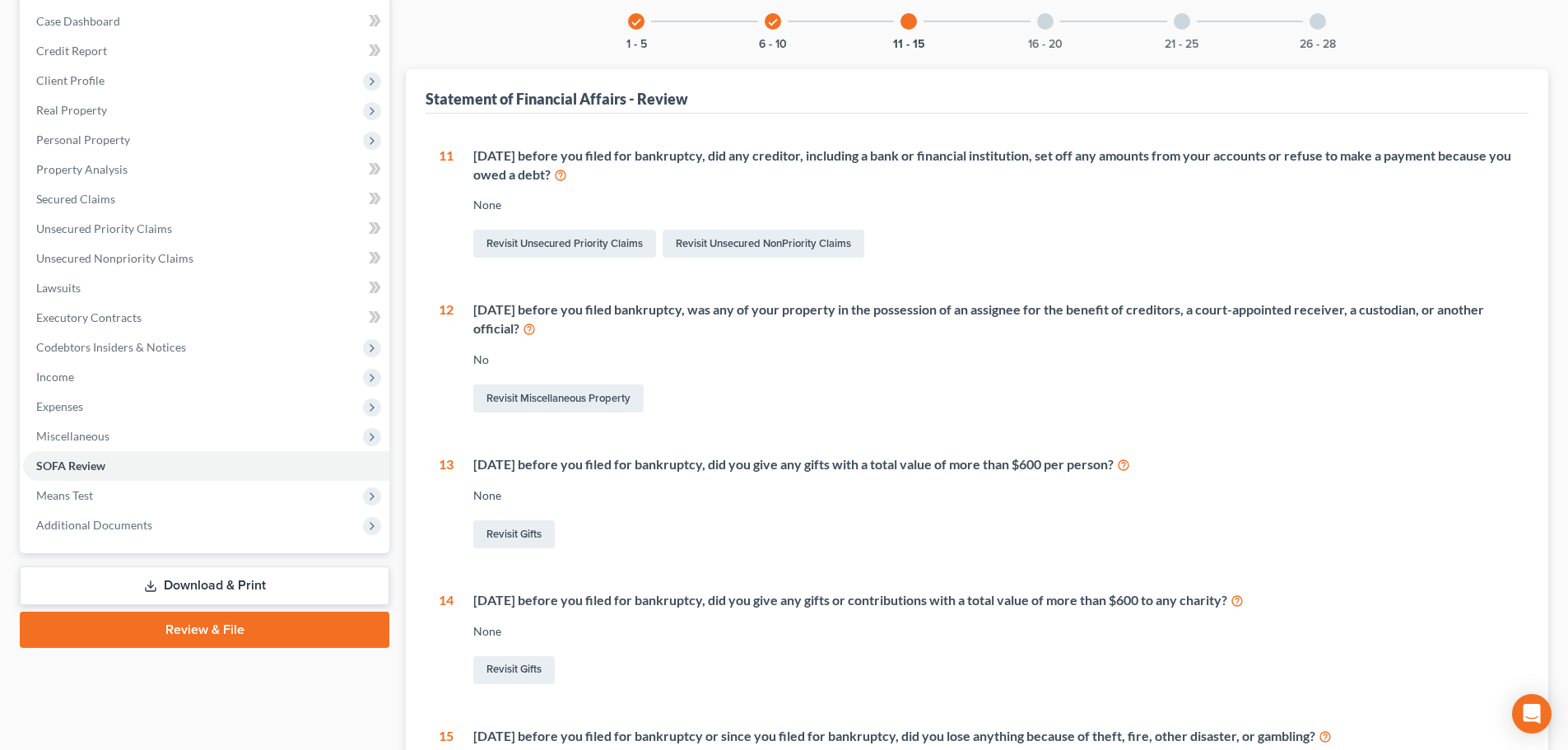
click at [1130, 467] on icon at bounding box center [1124, 464] width 13 height 16
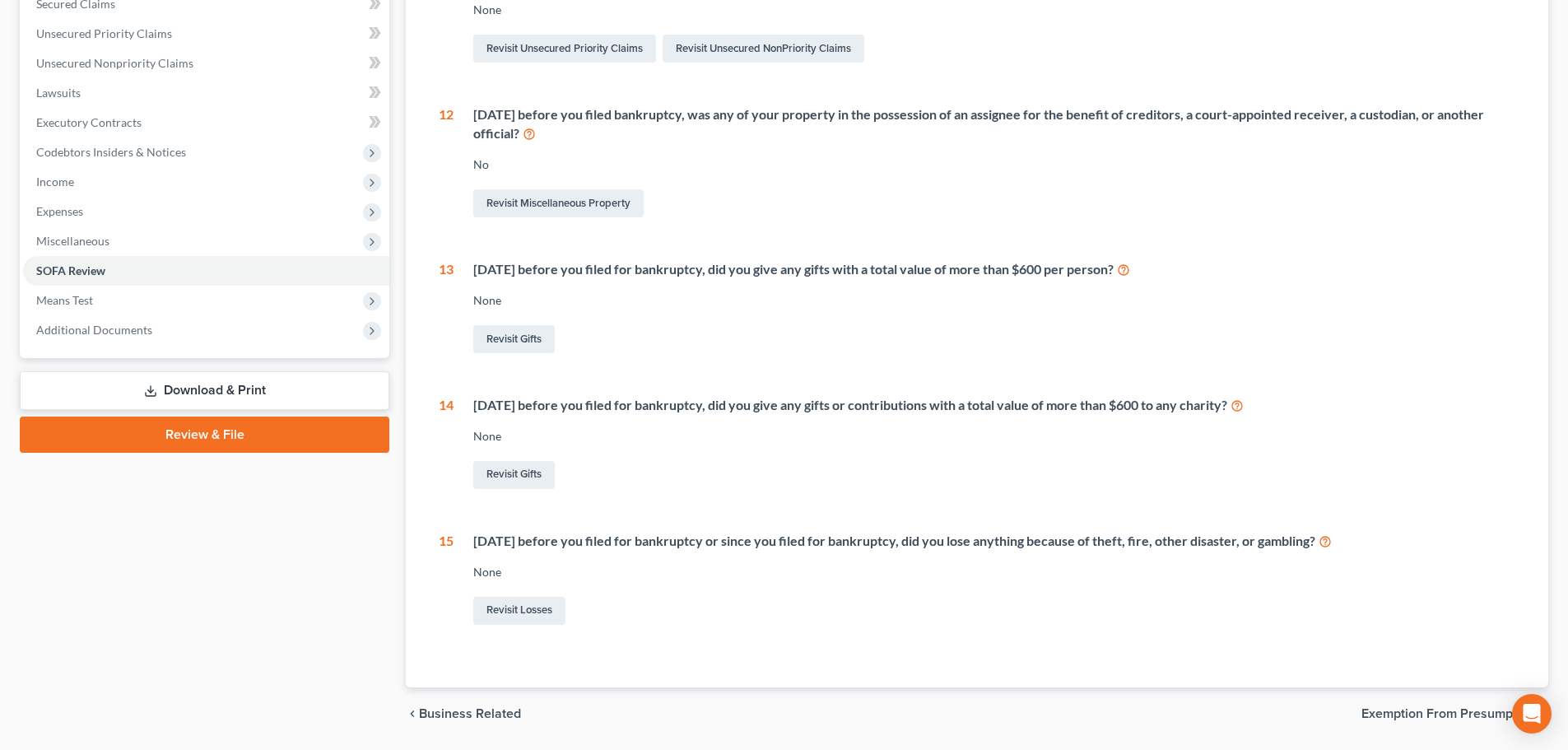
scroll to position [413, 0]
